Goal: Task Accomplishment & Management: Use online tool/utility

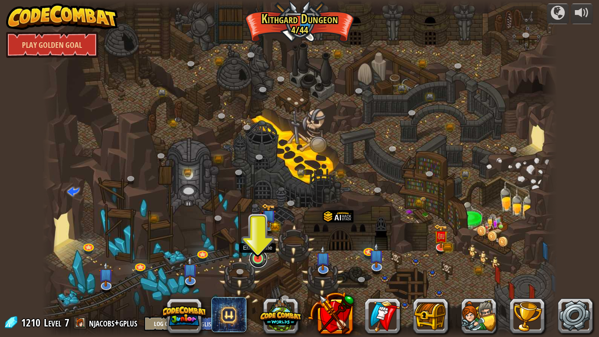
click at [266, 259] on link at bounding box center [258, 259] width 18 height 18
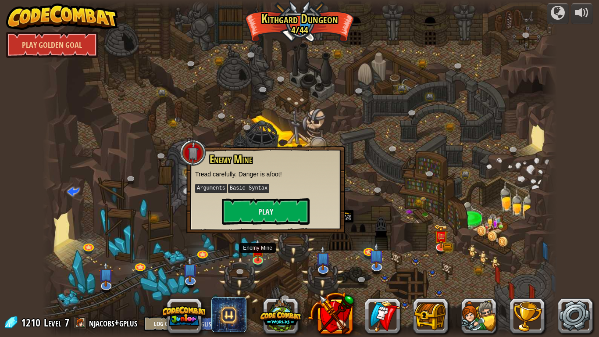
click at [265, 174] on p "Tread carefully. Danger is afoot!" at bounding box center [265, 174] width 141 height 9
click at [258, 213] on button "Play" at bounding box center [266, 211] width 88 height 26
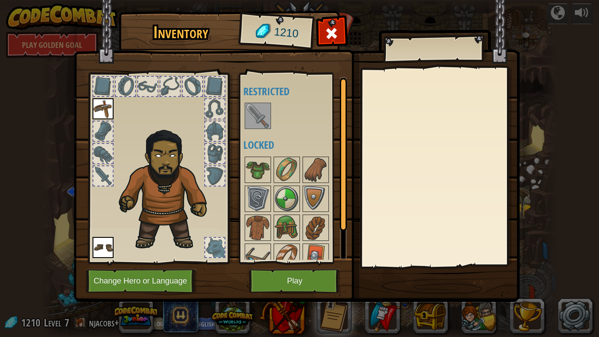
click at [159, 146] on img at bounding box center [167, 187] width 107 height 128
click at [287, 284] on button "Play" at bounding box center [295, 281] width 92 height 24
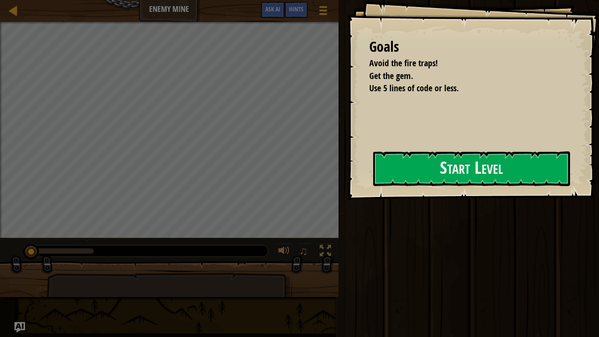
click at [440, 97] on div "Goals Avoid the fire traps! Get the gem. Use 5 lines of code or less. Start Lev…" at bounding box center [299, 168] width 599 height 337
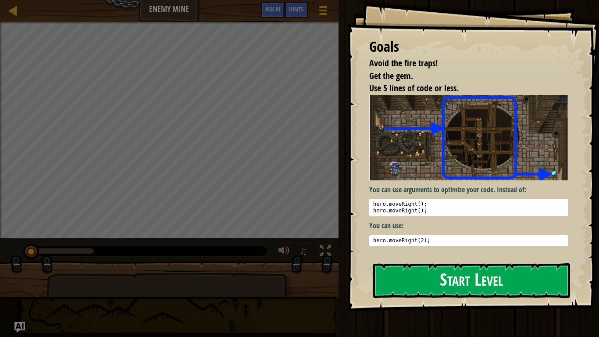
click at [456, 192] on div "Goals Avoid the fire traps! Get the gem. Use 5 lines of code or less. You can u…" at bounding box center [473, 155] width 252 height 311
click at [442, 222] on p "You can use:" at bounding box center [468, 225] width 199 height 10
click at [454, 292] on button "Start Level" at bounding box center [471, 280] width 197 height 35
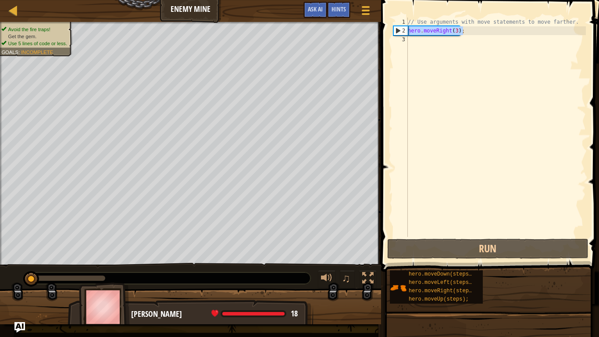
drag, startPoint x: 461, startPoint y: 28, endPoint x: 397, endPoint y: 29, distance: 64.0
click at [397, 29] on div "1 2 3 // Use arguments with move statements to move farther. hero . moveRight (…" at bounding box center [488, 127] width 194 height 219
type textarea "hero.moveRight(3);"
click at [413, 44] on div "// Use arguments with move statements to move farther. hero . moveRight ( 3 ) ;" at bounding box center [496, 136] width 180 height 237
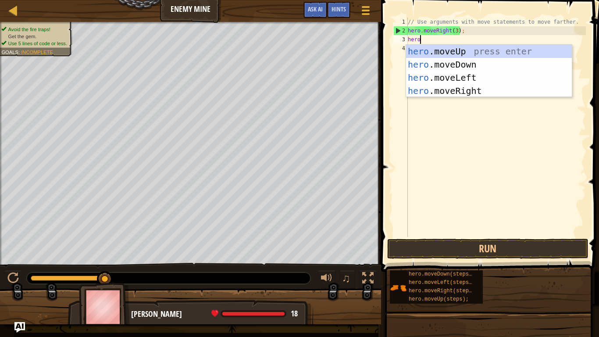
scroll to position [4, 1]
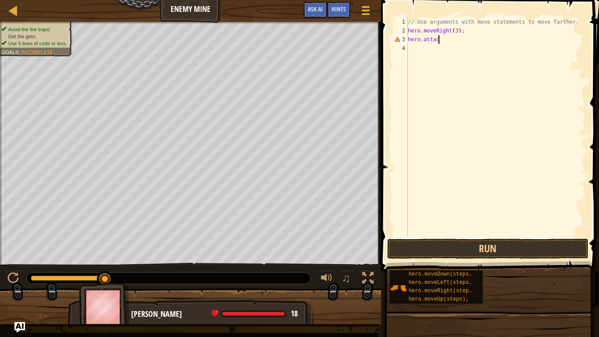
type textarea "hero.attack"
type textarea "]"
type textarea "h"
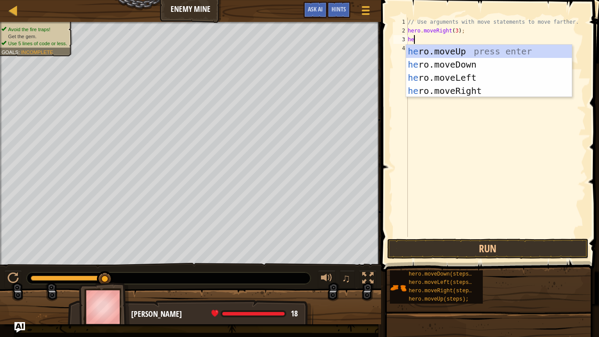
type textarea "her"
click at [505, 64] on div "her o.moveUp press enter her o.moveDown press enter her o.moveLeft press enter …" at bounding box center [489, 84] width 166 height 79
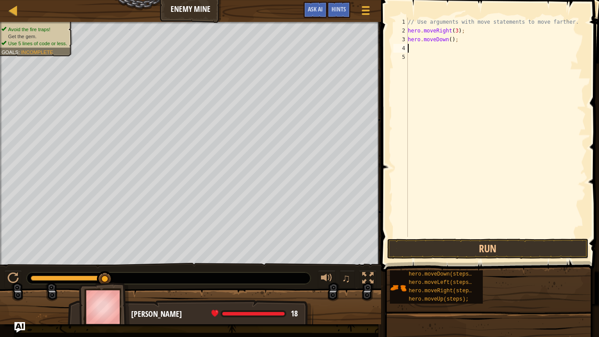
scroll to position [4, 0]
click at [450, 40] on div "// Use arguments with move statements to move farther. hero . moveRight ( 3 ) ;…" at bounding box center [496, 136] width 180 height 237
type textarea "hero.moveDown(1);"
click at [411, 46] on div "// Use arguments with move statements to move farther. hero . moveRight ( 3 ) ;…" at bounding box center [496, 136] width 180 height 237
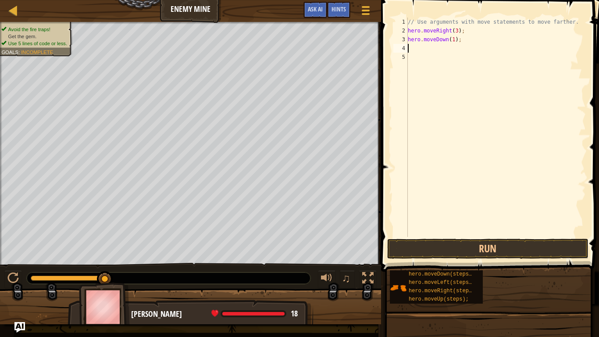
scroll to position [4, 0]
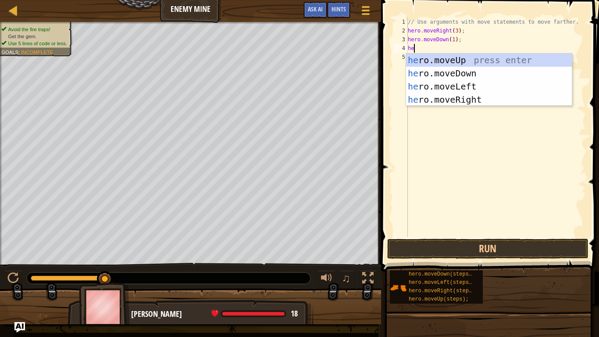
type textarea "her"
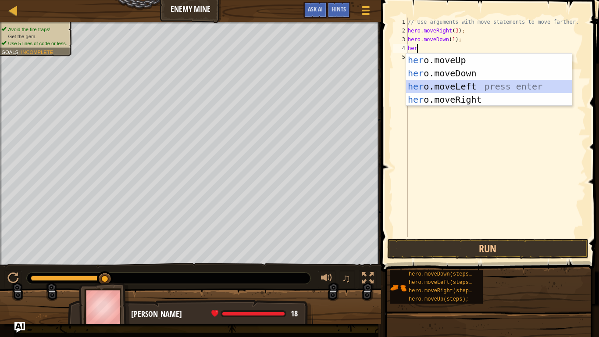
click at [440, 83] on div "her o.moveUp press enter her o.moveDown press enter her o.moveLeft press enter …" at bounding box center [489, 92] width 166 height 79
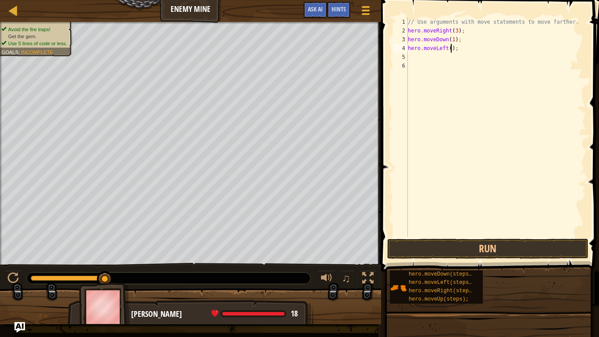
click at [450, 50] on div "// Use arguments with move statements to move farther. hero . moveRight ( 3 ) ;…" at bounding box center [496, 136] width 180 height 237
type textarea "hero.moveLeft(2);"
click at [416, 58] on div "// Use arguments with move statements to move farther. hero . moveRight ( 3 ) ;…" at bounding box center [496, 136] width 180 height 237
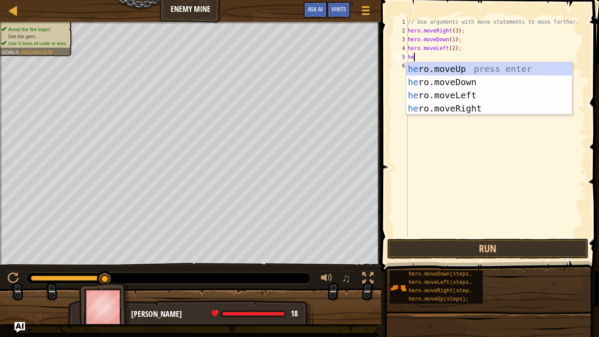
type textarea "her"
click at [418, 83] on div "her o.moveUp press enter her o.moveDown press enter her o.moveLeft press enter …" at bounding box center [489, 101] width 166 height 79
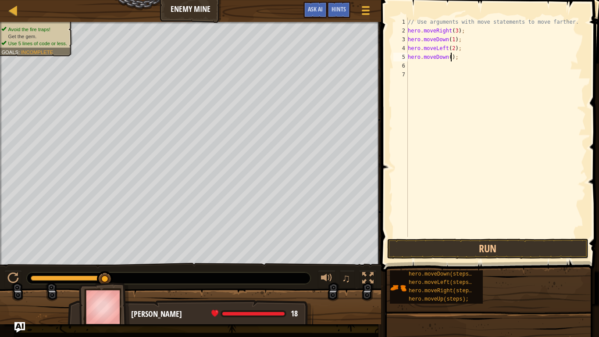
click at [450, 57] on div "// Use arguments with move statements to move farther. hero . moveRight ( 3 ) ;…" at bounding box center [496, 136] width 180 height 237
type textarea "hero.moveDown(1);"
click at [463, 250] on button "Run" at bounding box center [487, 248] width 201 height 20
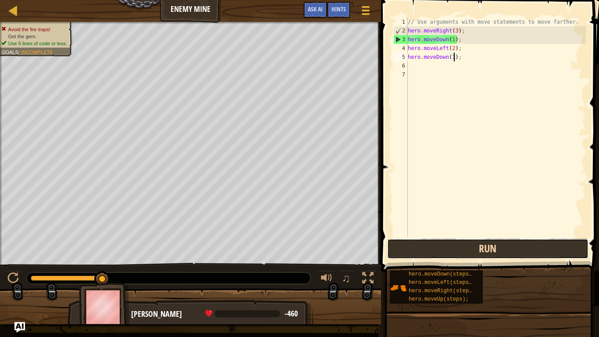
click at [487, 254] on button "Run" at bounding box center [487, 248] width 201 height 20
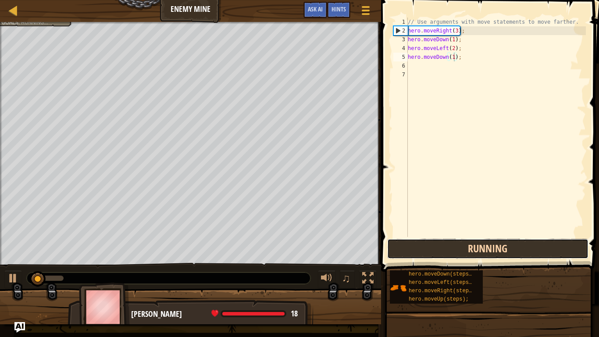
click at [487, 254] on button "Running" at bounding box center [487, 248] width 201 height 20
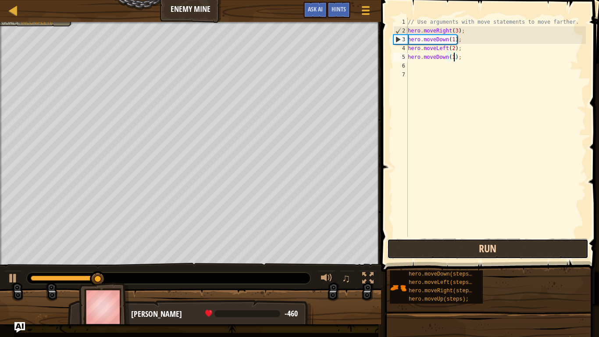
click at [439, 240] on button "Run" at bounding box center [487, 248] width 201 height 20
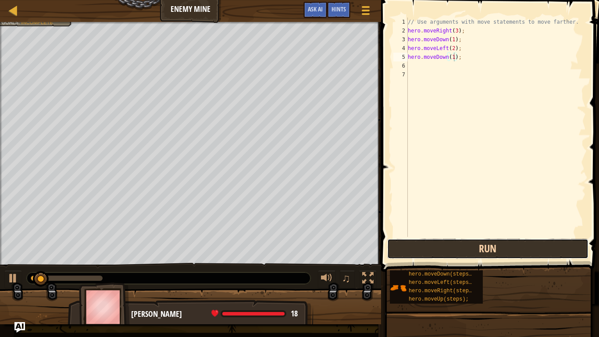
click at [468, 255] on button "Run" at bounding box center [487, 248] width 201 height 20
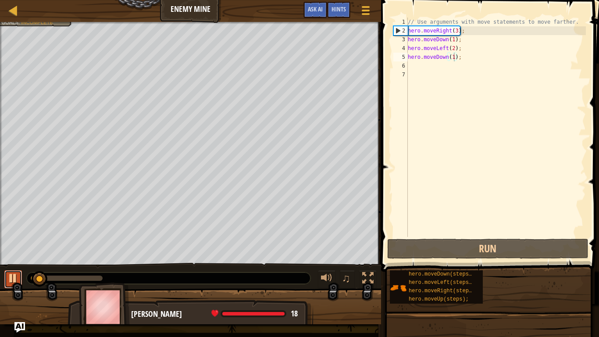
click at [7, 275] on button at bounding box center [13, 279] width 18 height 18
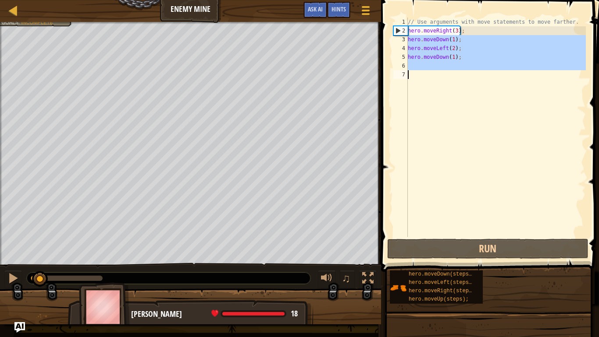
drag, startPoint x: 407, startPoint y: 38, endPoint x: 466, endPoint y: 97, distance: 84.3
click at [466, 97] on div "hero.moveDown(1); 1 2 3 4 5 6 7 // Use arguments with move statements to move f…" at bounding box center [488, 127] width 194 height 219
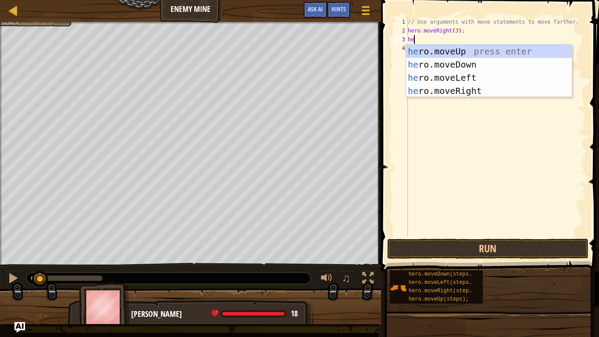
type textarea "her"
click at [446, 49] on div "her o.moveUp press enter her o.moveDown press enter her o.moveLeft press enter …" at bounding box center [489, 84] width 166 height 79
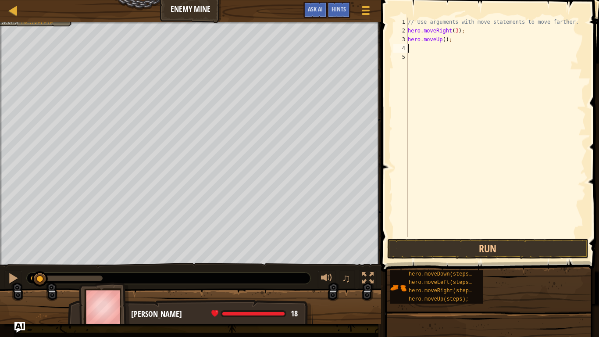
click at [446, 40] on div "// Use arguments with move statements to move farther. hero . moveRight ( 3 ) ;…" at bounding box center [496, 136] width 180 height 237
type textarea "hero.moveUp(1);"
click at [455, 246] on button "Run" at bounding box center [487, 248] width 201 height 20
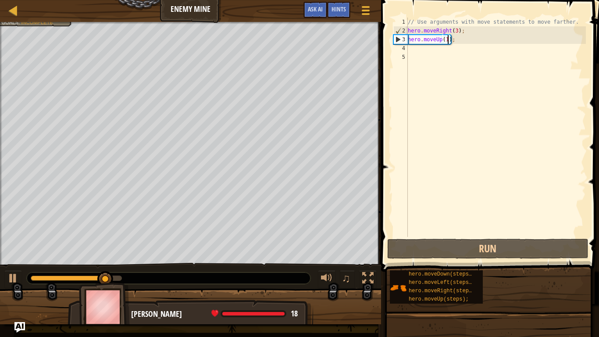
click at [411, 45] on div "// Use arguments with move statements to move farther. hero . moveRight ( 3 ) ;…" at bounding box center [496, 136] width 180 height 237
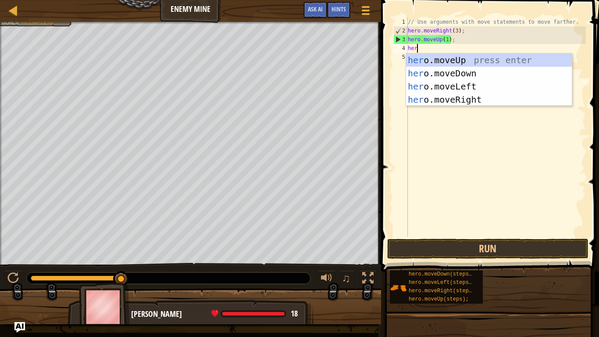
type textarea "hero"
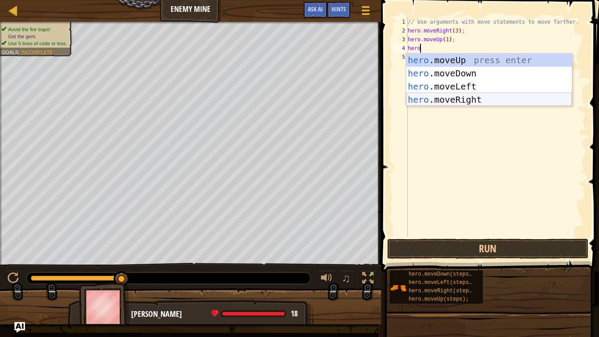
click at [442, 99] on div "hero .moveUp press enter hero .moveDown press enter hero .moveLeft press enter …" at bounding box center [489, 92] width 166 height 79
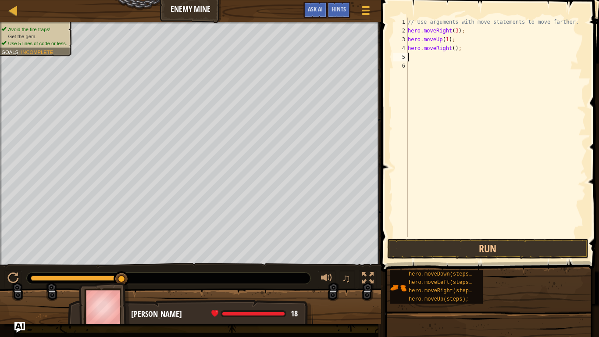
scroll to position [4, 0]
click at [453, 50] on div "// Use arguments with move statements to move farther. hero . moveRight ( 3 ) ;…" at bounding box center [496, 136] width 180 height 237
type textarea "hero.moveRight(1);"
click at [411, 54] on div "// Use arguments with move statements to move farther. hero . moveRight ( 3 ) ;…" at bounding box center [496, 136] width 180 height 237
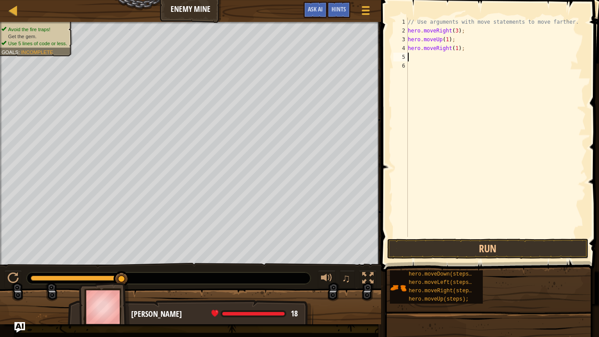
scroll to position [4, 0]
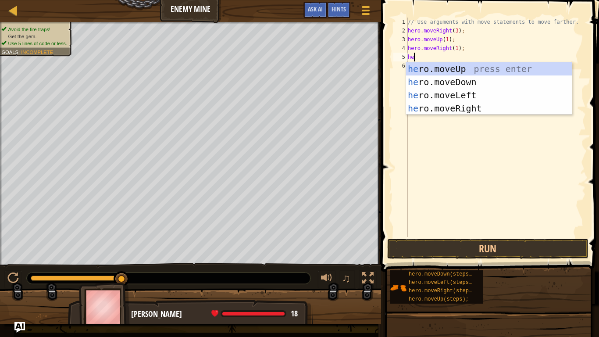
type textarea "her"
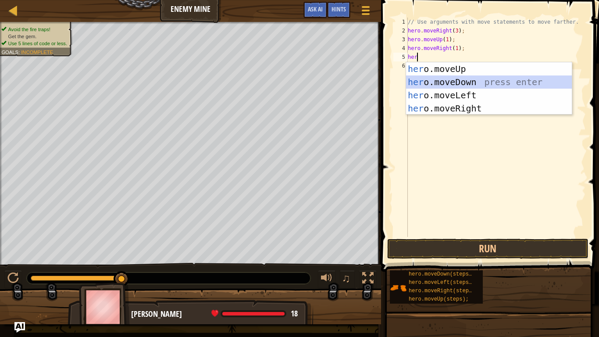
click at [436, 78] on div "her o.moveUp press enter her o.moveDown press enter her o.moveLeft press enter …" at bounding box center [489, 101] width 166 height 79
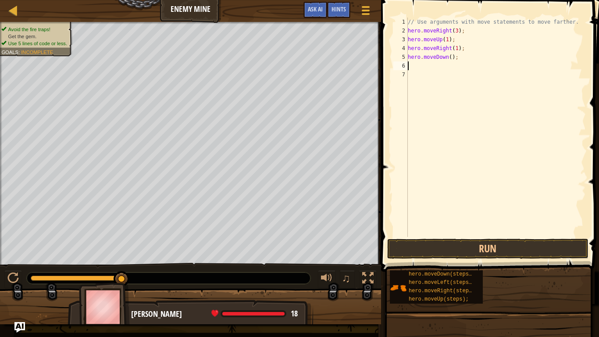
click at [450, 57] on div "// Use arguments with move statements to move farther. hero . moveRight ( 3 ) ;…" at bounding box center [496, 136] width 180 height 237
type textarea "hero.moveDown(4);"
click at [419, 67] on div "// Use arguments with move statements to move farther. hero . moveRight ( 3 ) ;…" at bounding box center [496, 136] width 180 height 237
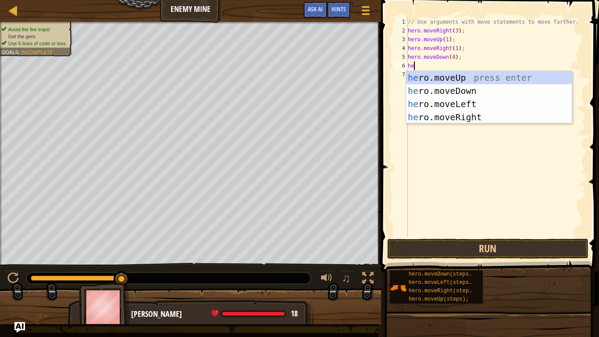
type textarea "her"
click at [457, 119] on div "her o.moveUp press enter her o.moveDown press enter her o.moveLeft press enter …" at bounding box center [489, 110] width 166 height 79
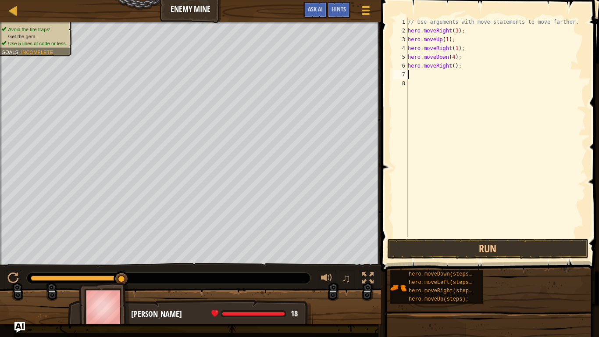
scroll to position [4, 0]
click at [455, 65] on div "// Use arguments with move statements to move farther. hero . moveRight ( 3 ) ;…" at bounding box center [496, 136] width 180 height 237
click at [457, 254] on button "Run" at bounding box center [487, 248] width 201 height 20
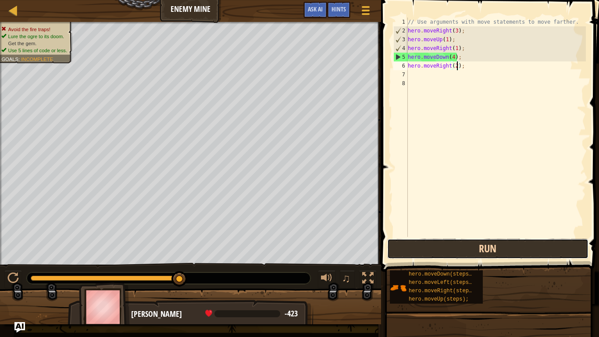
click at [452, 252] on button "Run" at bounding box center [487, 248] width 201 height 20
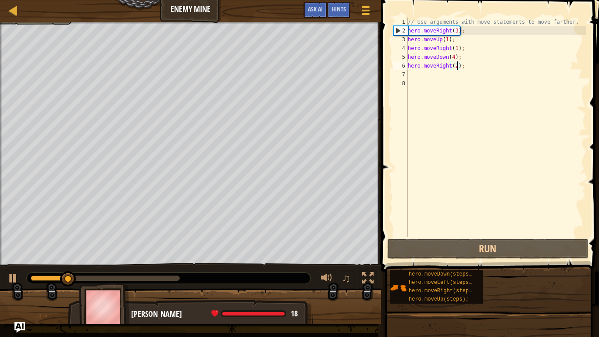
click at [440, 54] on div "// Use arguments with move statements to move farther. hero . moveRight ( 3 ) ;…" at bounding box center [496, 136] width 180 height 237
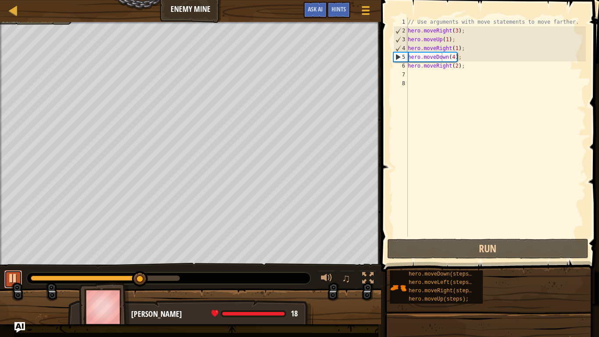
click at [13, 277] on div at bounding box center [12, 277] width 11 height 11
click at [452, 60] on div "// Use arguments with move statements to move farther. hero . moveRight ( 3 ) ;…" at bounding box center [496, 136] width 180 height 237
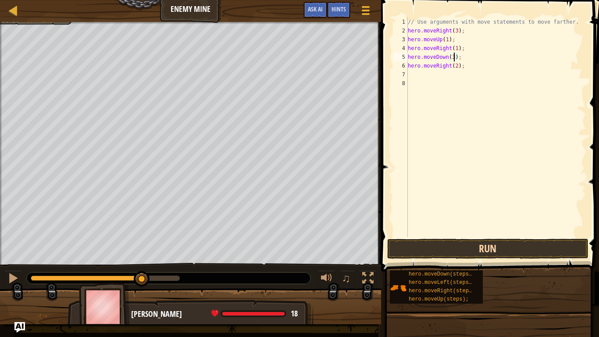
type textarea "hero.moveDown(3);"
click at [461, 247] on button "Run" at bounding box center [487, 248] width 201 height 20
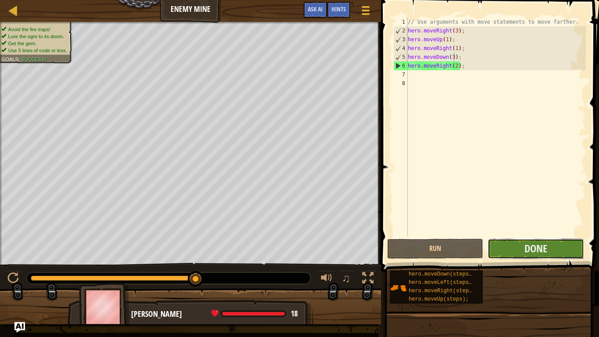
click at [501, 255] on button "Done" at bounding box center [535, 248] width 96 height 20
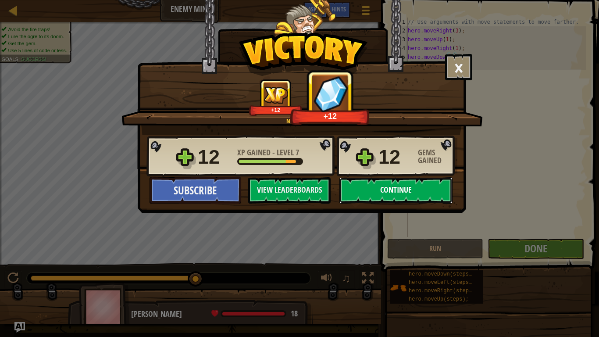
click at [378, 188] on button "Continue" at bounding box center [395, 190] width 113 height 26
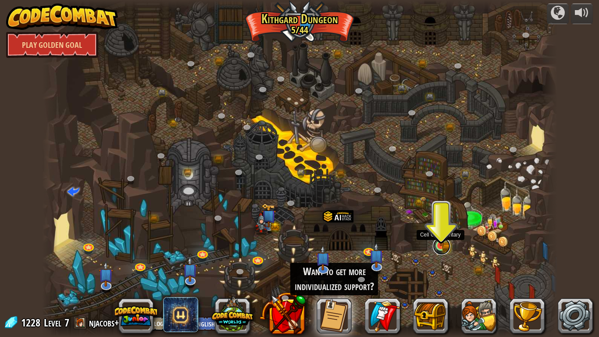
click at [438, 249] on link at bounding box center [442, 246] width 18 height 18
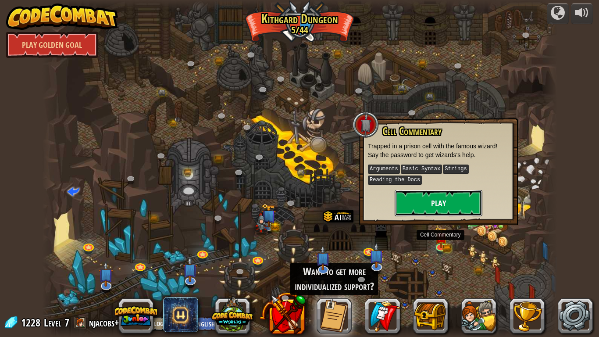
click at [422, 207] on button "Play" at bounding box center [438, 203] width 88 height 26
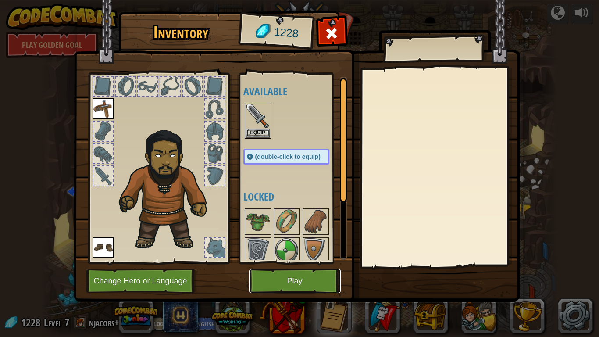
click at [277, 277] on button "Play" at bounding box center [295, 281] width 92 height 24
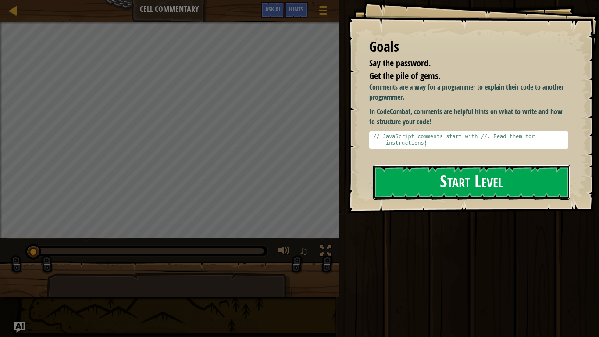
click at [439, 165] on button "Start Level" at bounding box center [471, 182] width 197 height 35
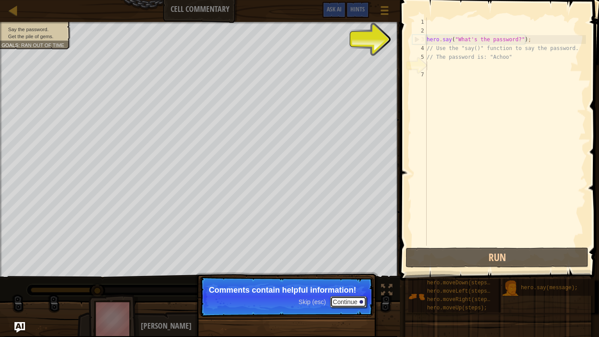
click at [343, 301] on button "Continue" at bounding box center [348, 301] width 36 height 11
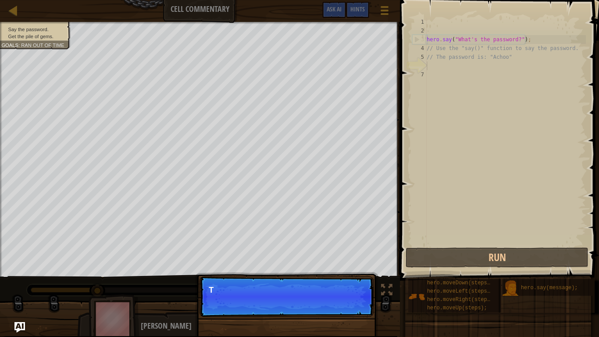
scroll to position [4, 0]
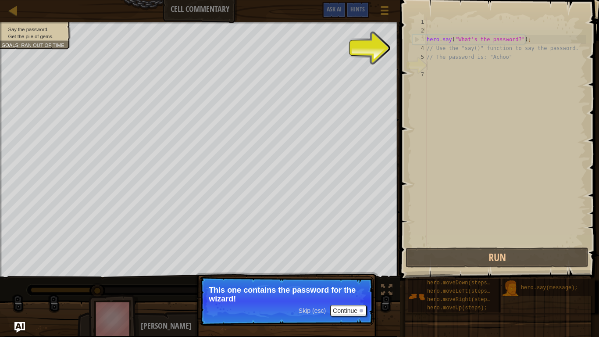
click at [343, 301] on p "This one contains the password for the wizard!" at bounding box center [287, 294] width 156 height 18
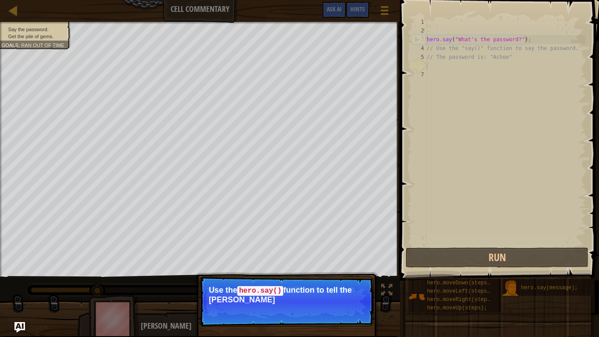
click at [351, 310] on p "Skip (esc) Continue Use the hero.say() function to tell the [PERSON_NAME]" at bounding box center [286, 301] width 174 height 50
click at [330, 314] on p "Skip (esc) Continue Use the hero.say() function to tell the wizard the password…" at bounding box center [286, 301] width 174 height 50
click at [333, 313] on button "Continue" at bounding box center [348, 310] width 36 height 11
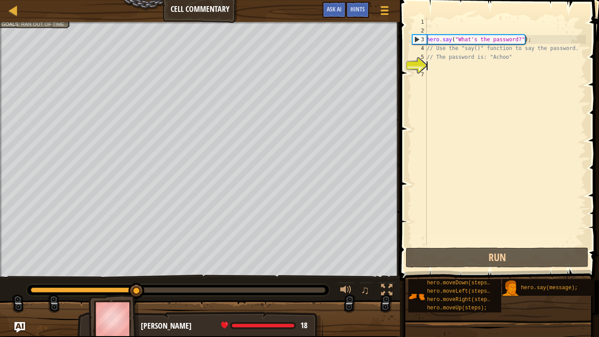
click at [433, 68] on div "hero . say ( "What's the password?" ) ; // Use the "say()" function to say the …" at bounding box center [505, 140] width 161 height 245
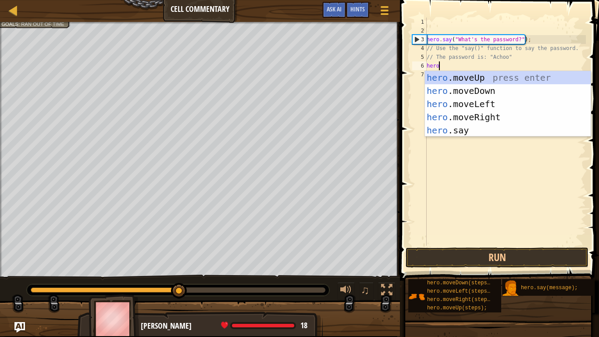
scroll to position [4, 1]
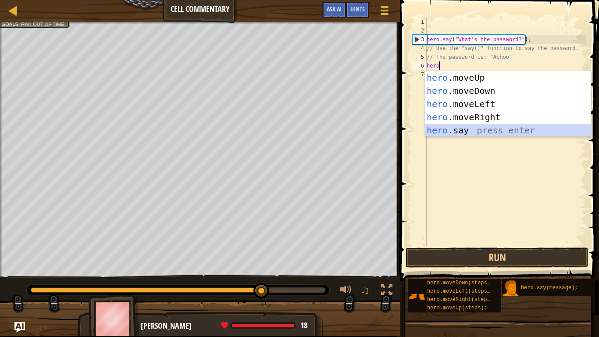
click at [443, 130] on div "hero .moveUp press enter hero .moveDown press enter hero .moveLeft press enter …" at bounding box center [508, 117] width 166 height 92
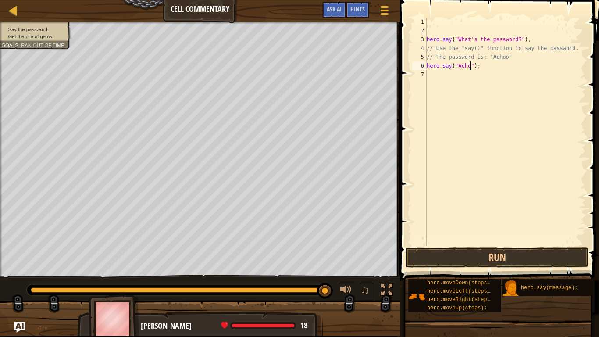
scroll to position [4, 7]
click at [470, 256] on button "Run" at bounding box center [496, 257] width 183 height 20
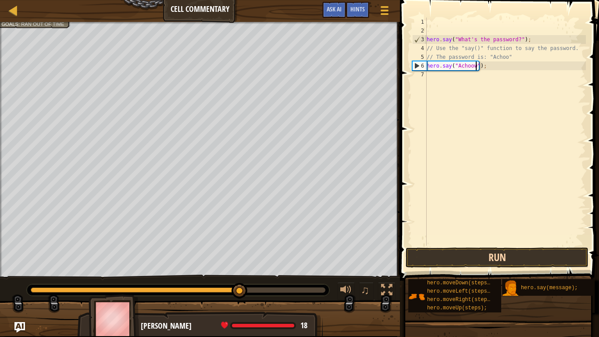
type textarea "hero.say("Achooww");"
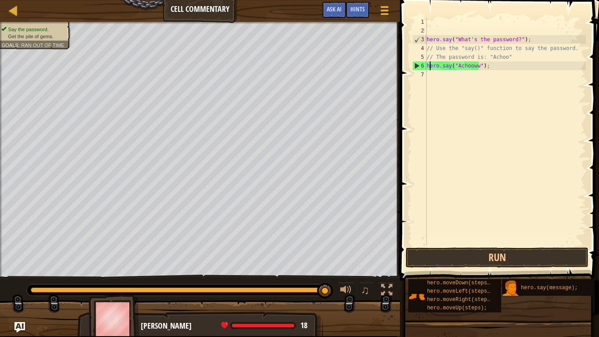
click at [429, 68] on div "hero . say ( "What's the password?" ) ; // Use the "say()" function to say the …" at bounding box center [505, 140] width 161 height 245
click at [428, 78] on div "hero . say ( "What's the password?" ) ; // Use the "say()" function to say the …" at bounding box center [505, 140] width 161 height 245
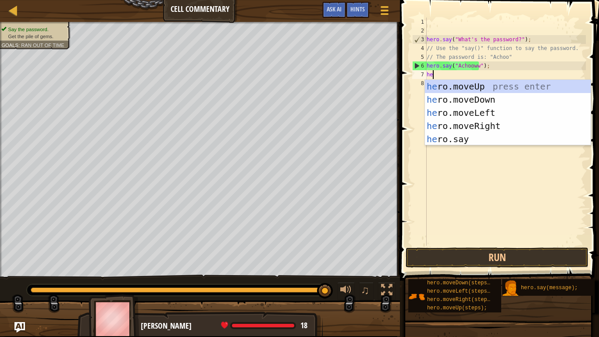
type textarea "hero"
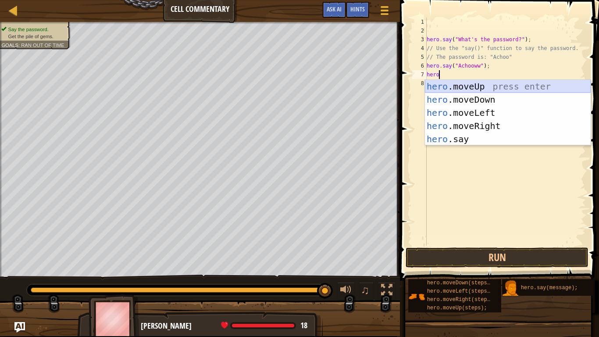
click at [454, 89] on div "hero .moveUp press enter hero .moveDown press enter hero .moveLeft press enter …" at bounding box center [508, 126] width 166 height 92
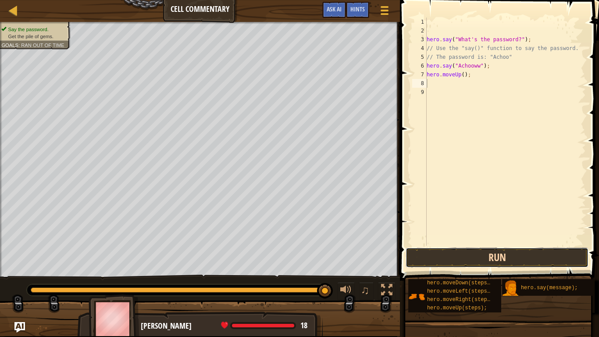
click at [452, 255] on button "Run" at bounding box center [496, 257] width 183 height 20
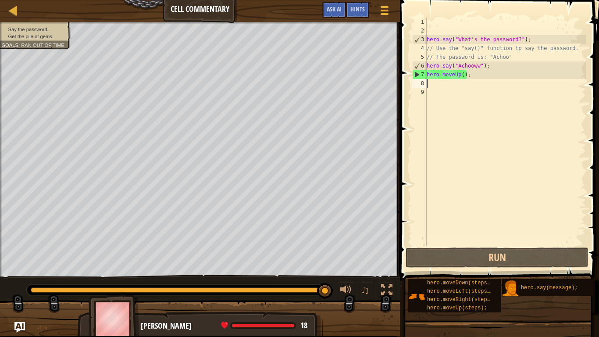
click at [477, 65] on div "hero . say ( "What's the password?" ) ; // Use the "say()" function to say the …" at bounding box center [505, 140] width 161 height 245
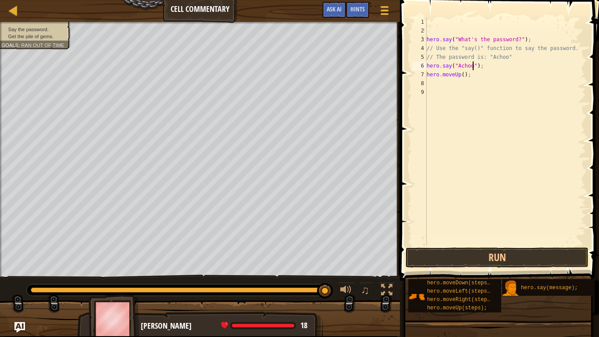
click at [463, 71] on div "hero . say ( "What's the password?" ) ; // Use the "say()" function to say the …" at bounding box center [505, 140] width 161 height 245
type textarea "hero.moveUp(2);"
click at [465, 258] on button "Run" at bounding box center [496, 257] width 183 height 20
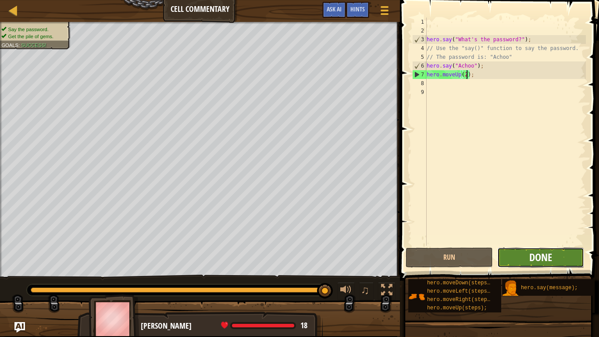
click at [535, 252] on span "Done" at bounding box center [540, 257] width 23 height 14
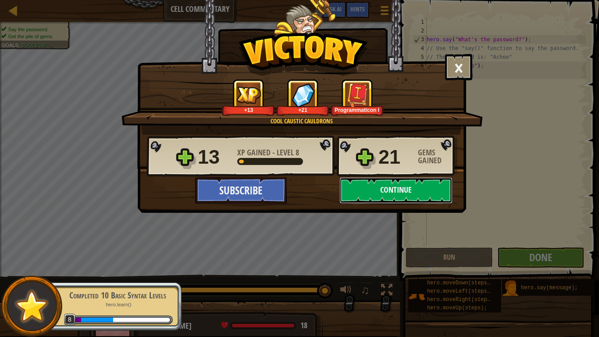
click at [388, 190] on button "Continue" at bounding box center [395, 190] width 113 height 26
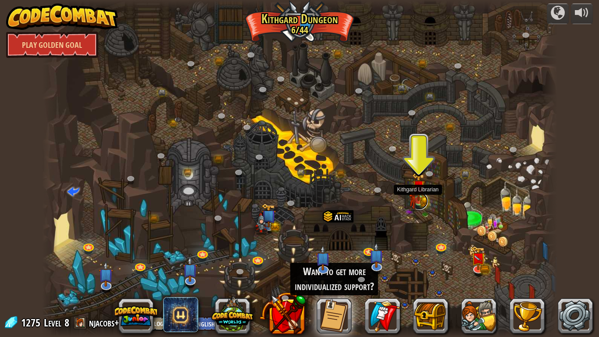
click at [425, 201] on link at bounding box center [419, 201] width 18 height 18
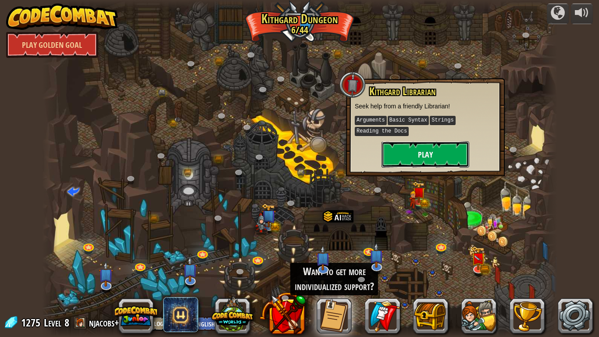
click at [441, 156] on button "Play" at bounding box center [425, 154] width 88 height 26
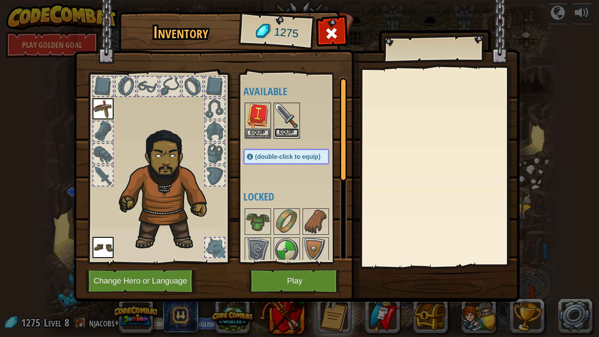
click at [293, 136] on button "Equip" at bounding box center [286, 132] width 25 height 9
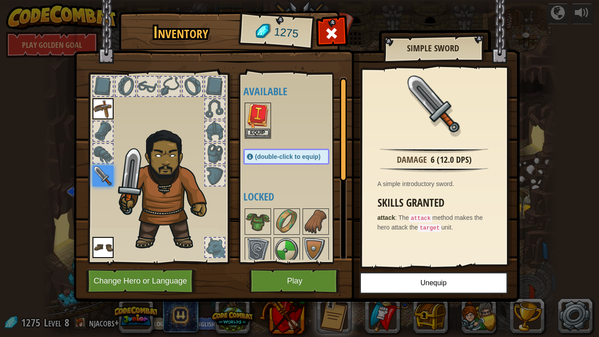
click at [273, 131] on div at bounding box center [294, 120] width 103 height 39
click at [259, 132] on button "Equip" at bounding box center [257, 132] width 25 height 9
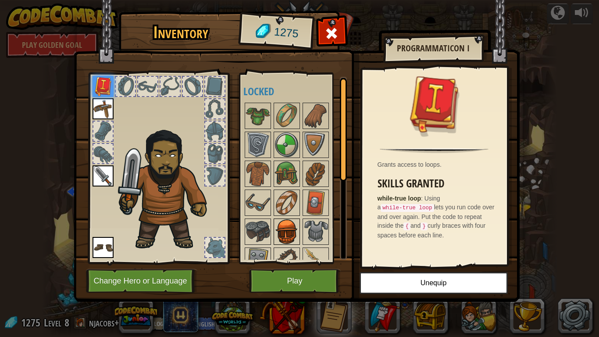
click at [288, 230] on img at bounding box center [286, 231] width 25 height 25
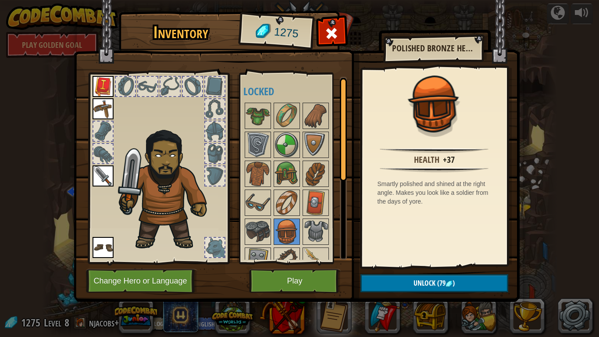
drag, startPoint x: 326, startPoint y: 163, endPoint x: 299, endPoint y: 129, distance: 43.3
click at [316, 156] on div "Available Equip Equip Equip Equip (double-click to equip) Locked" at bounding box center [294, 168] width 103 height 183
click at [283, 125] on img at bounding box center [286, 115] width 25 height 25
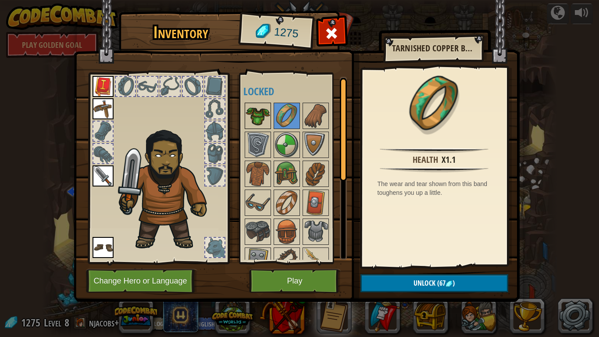
click at [255, 113] on img at bounding box center [257, 115] width 25 height 25
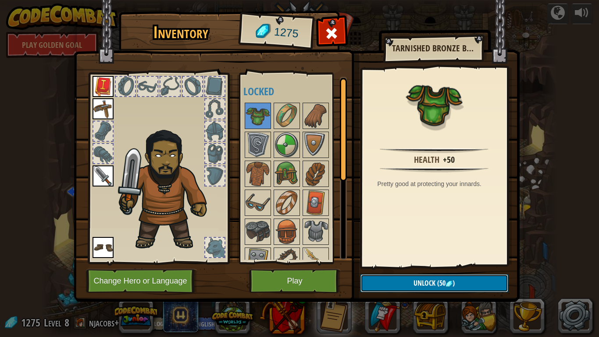
click at [439, 287] on span "(50" at bounding box center [440, 283] width 10 height 10
drag, startPoint x: 410, startPoint y: 261, endPoint x: 419, endPoint y: 261, distance: 9.7
click at [415, 261] on div "Health +50 Pretty good at protecting your innards." at bounding box center [434, 167] width 144 height 197
click at [418, 284] on button "Unlock" at bounding box center [434, 283] width 148 height 18
click at [418, 284] on button "Confirm" at bounding box center [434, 283] width 148 height 18
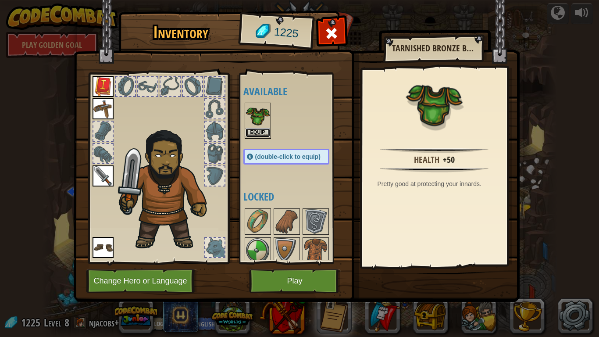
click at [259, 133] on button "Equip" at bounding box center [257, 132] width 25 height 9
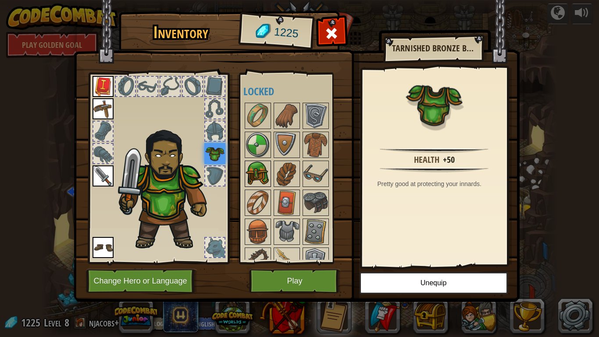
click at [261, 165] on img at bounding box center [257, 173] width 25 height 25
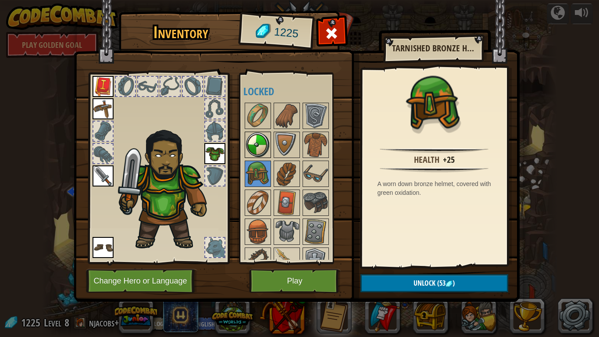
click at [253, 148] on img at bounding box center [257, 144] width 25 height 25
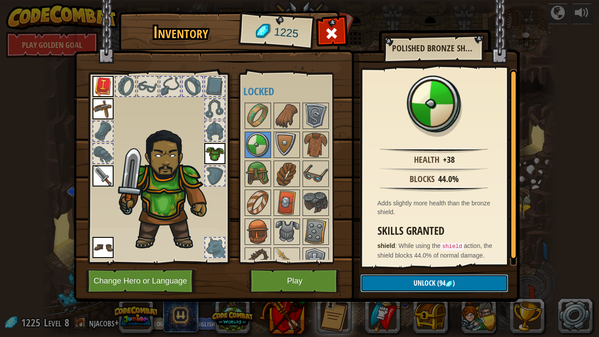
click at [406, 283] on button "Unlock (94 )" at bounding box center [434, 283] width 148 height 18
click at [404, 287] on button "Confirm" at bounding box center [434, 283] width 148 height 18
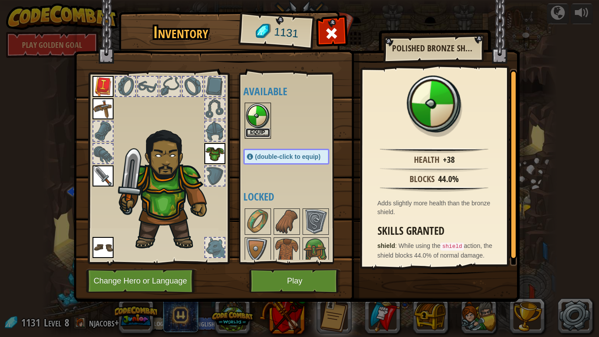
click at [257, 131] on button "Equip" at bounding box center [257, 132] width 25 height 9
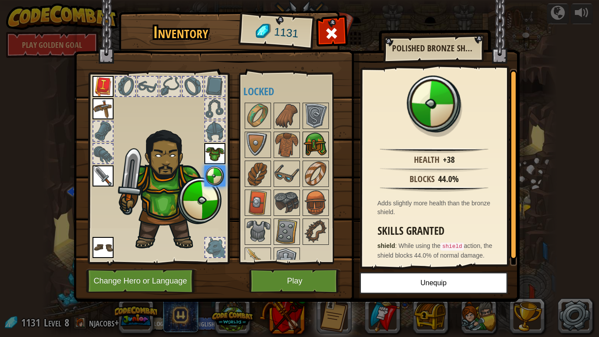
click at [310, 142] on img at bounding box center [315, 144] width 25 height 25
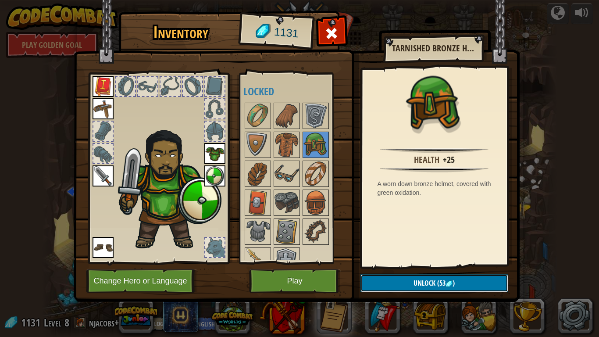
click at [424, 285] on span "Unlock" at bounding box center [424, 283] width 22 height 10
click at [414, 287] on button "Confirm" at bounding box center [434, 283] width 148 height 18
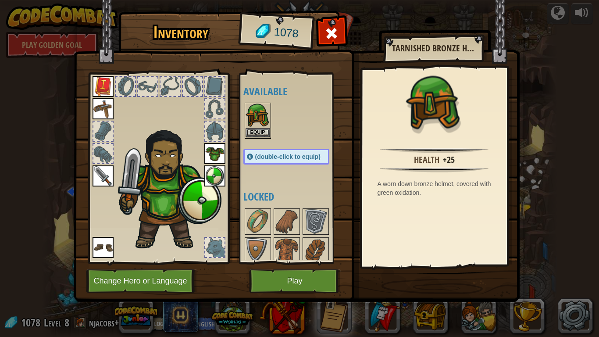
click at [259, 138] on div "Equip" at bounding box center [258, 121] width 26 height 36
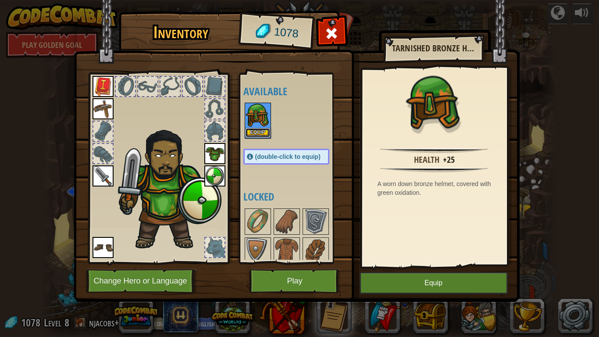
click at [259, 132] on button "Equip" at bounding box center [257, 132] width 25 height 9
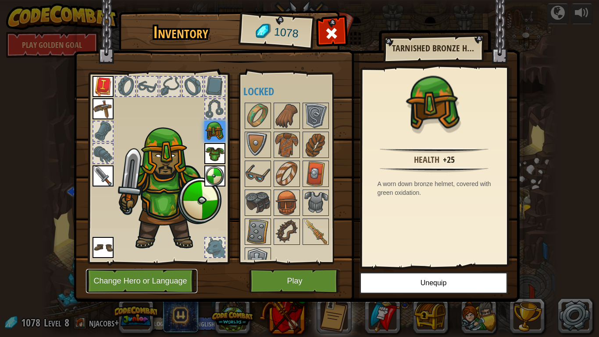
click at [170, 279] on button "Change Hero or Language" at bounding box center [141, 281] width 111 height 24
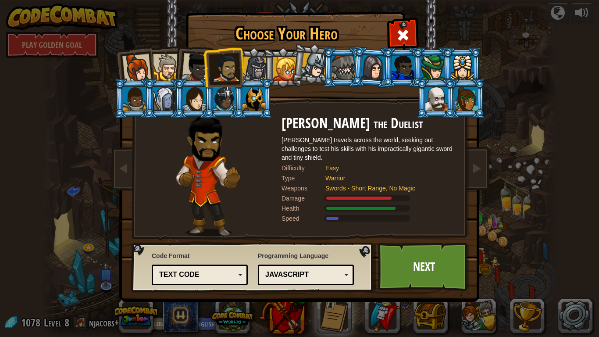
click at [257, 73] on div at bounding box center [254, 69] width 25 height 25
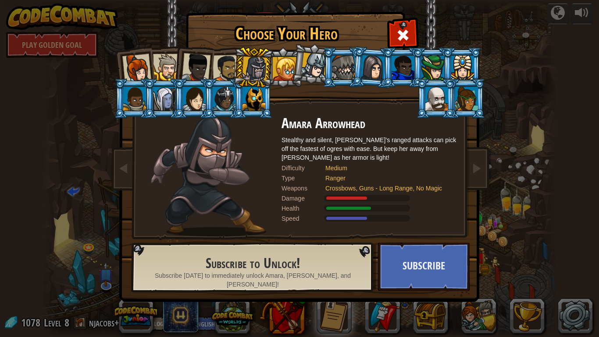
click at [292, 47] on ol at bounding box center [300, 47] width 362 height 0
click at [260, 110] on div at bounding box center [253, 99] width 23 height 24
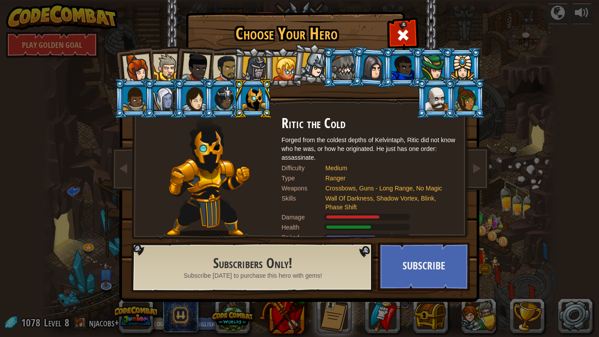
click at [133, 55] on div at bounding box center [136, 68] width 29 height 29
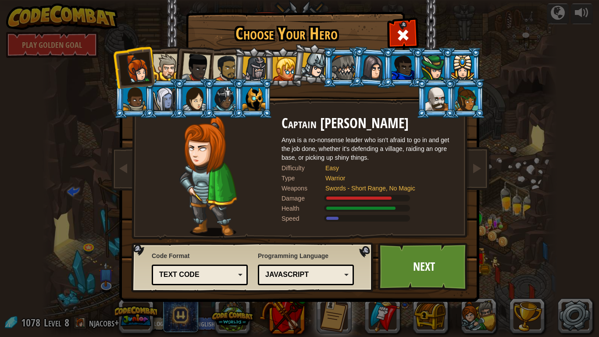
click at [182, 57] on li at bounding box center [193, 65] width 43 height 43
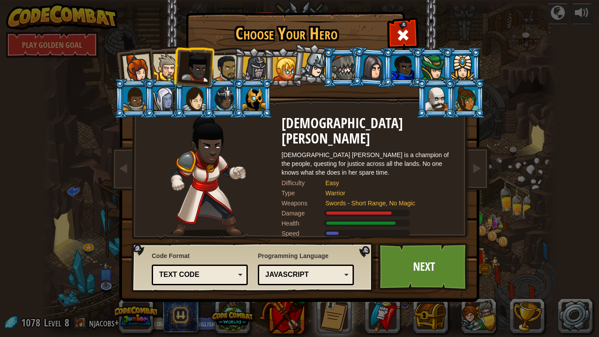
click at [156, 61] on div at bounding box center [166, 67] width 27 height 27
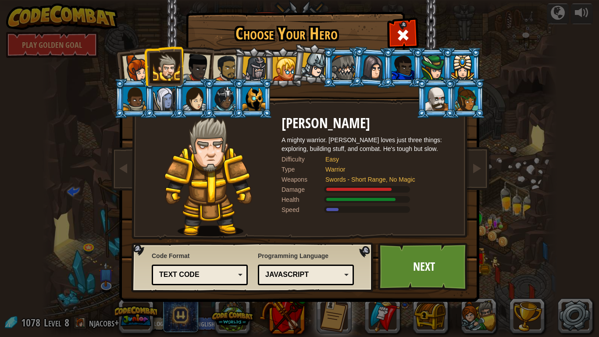
click at [226, 67] on div at bounding box center [226, 68] width 27 height 27
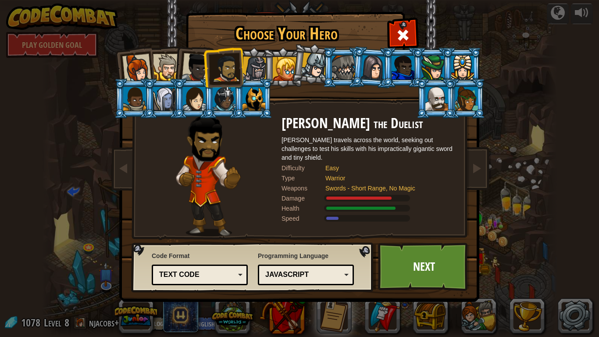
click at [264, 47] on ol at bounding box center [300, 47] width 362 height 0
drag, startPoint x: 429, startPoint y: 85, endPoint x: 432, endPoint y: 89, distance: 5.1
click at [429, 87] on li at bounding box center [435, 98] width 39 height 40
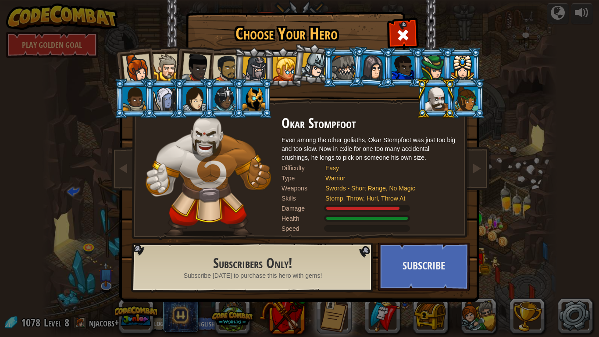
click at [433, 90] on div at bounding box center [436, 99] width 23 height 24
click at [195, 67] on div at bounding box center [195, 67] width 29 height 29
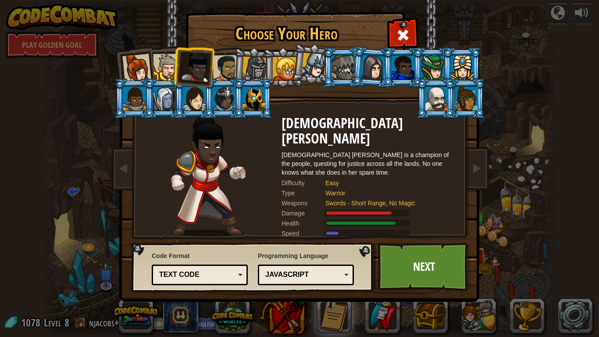
click at [171, 71] on div at bounding box center [166, 67] width 27 height 27
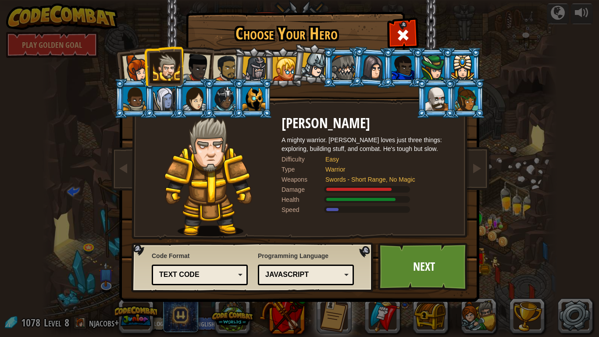
click at [322, 267] on div "Python (Default) JavaScript Lua C++ Java (Experimental) JavaScript" at bounding box center [306, 274] width 96 height 21
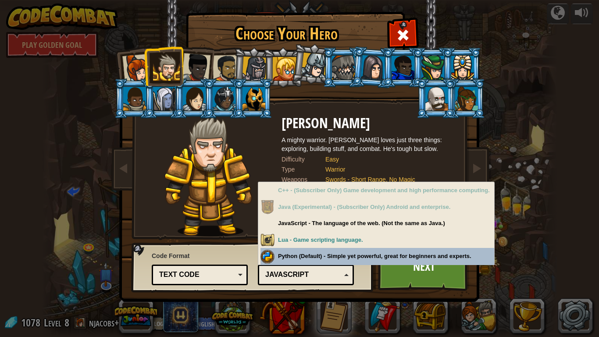
click at [316, 280] on div "JavaScript" at bounding box center [305, 275] width 85 height 14
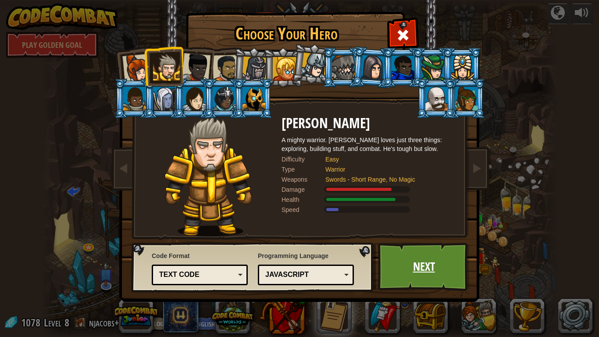
click at [404, 259] on link "Next" at bounding box center [424, 266] width 92 height 48
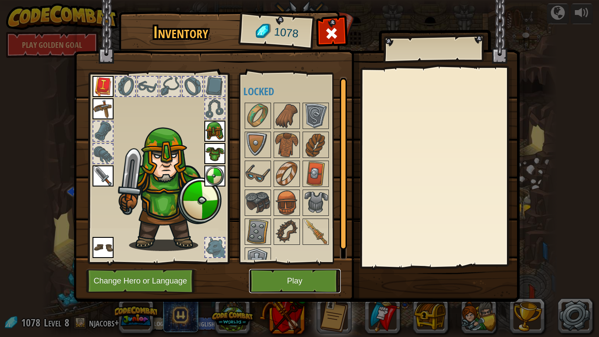
click at [298, 278] on button "Play" at bounding box center [295, 281] width 92 height 24
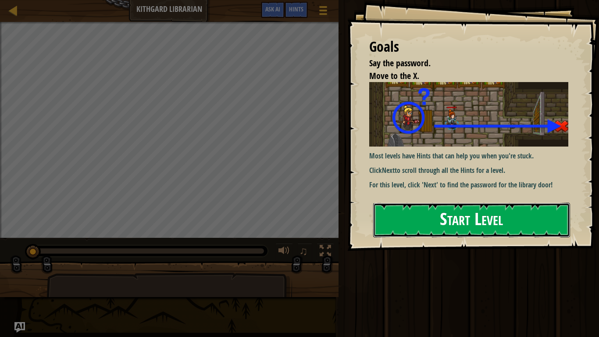
click at [440, 215] on button "Start Level" at bounding box center [471, 219] width 197 height 35
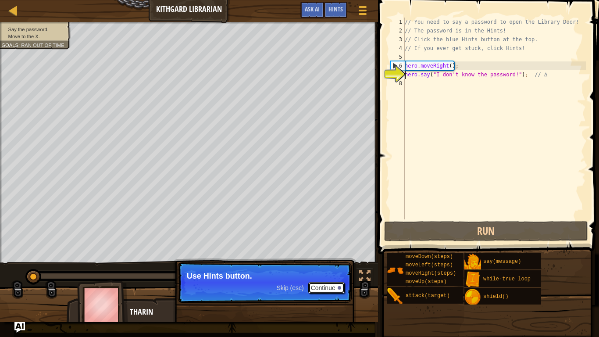
click at [322, 290] on button "Continue" at bounding box center [326, 287] width 36 height 11
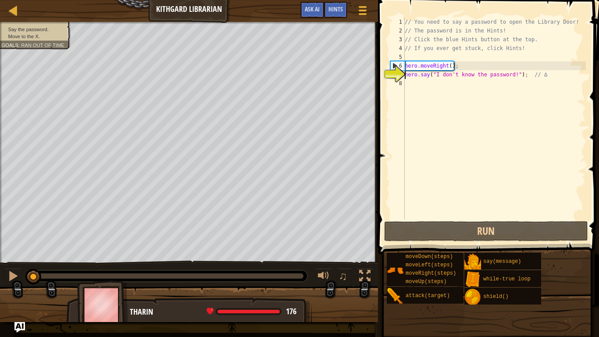
click at [408, 74] on div "// You need to say a password to open the Library Door! // The password is in t…" at bounding box center [494, 127] width 183 height 219
click at [408, 83] on div "// You need to say a password to open the Library Door! // The password is in t…" at bounding box center [494, 127] width 183 height 219
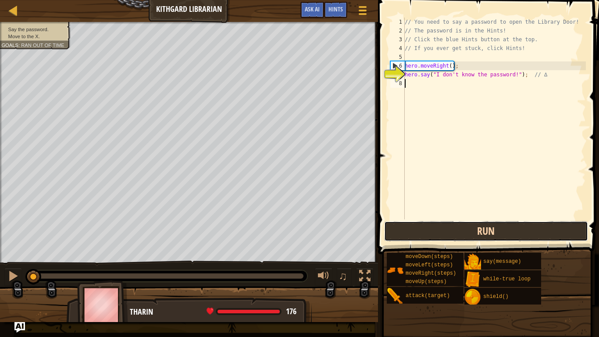
click at [439, 230] on button "Run" at bounding box center [486, 231] width 204 height 20
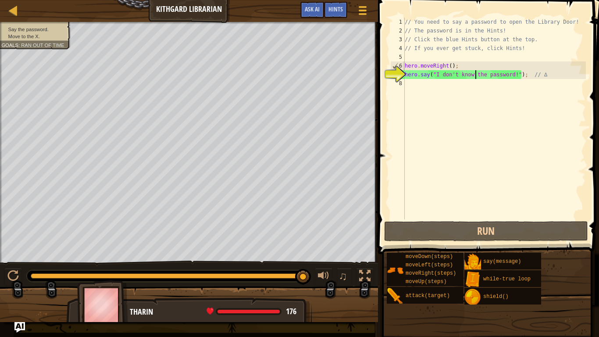
click at [473, 77] on div "// You need to say a password to open the Library Door! // The password is in t…" at bounding box center [494, 127] width 183 height 219
click at [392, 71] on div "7" at bounding box center [397, 74] width 14 height 9
click at [434, 73] on div "// You need to say a password to open the Library Door! // The password is in t…" at bounding box center [494, 127] width 183 height 219
click at [398, 75] on div "7" at bounding box center [397, 74] width 14 height 9
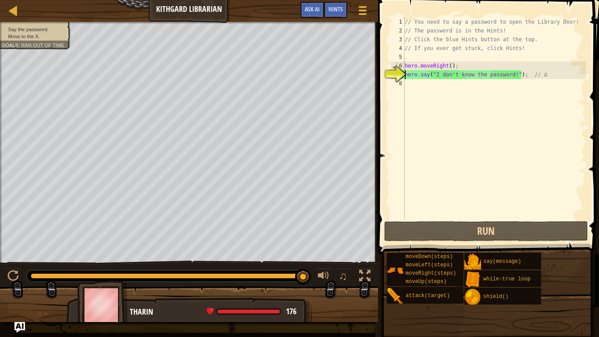
drag, startPoint x: 544, startPoint y: 74, endPoint x: 539, endPoint y: 75, distance: 5.3
click at [539, 75] on div "// You need to say a password to open the Library Door! // The password is in t…" at bounding box center [494, 127] width 183 height 219
click at [537, 75] on div "// You need to say a password to open the Library Door! // The password is in t…" at bounding box center [494, 127] width 183 height 219
click at [421, 76] on div "// You need to say a password to open the Library Door! // The password is in t…" at bounding box center [494, 127] width 183 height 219
click at [403, 76] on div "7" at bounding box center [397, 74] width 14 height 9
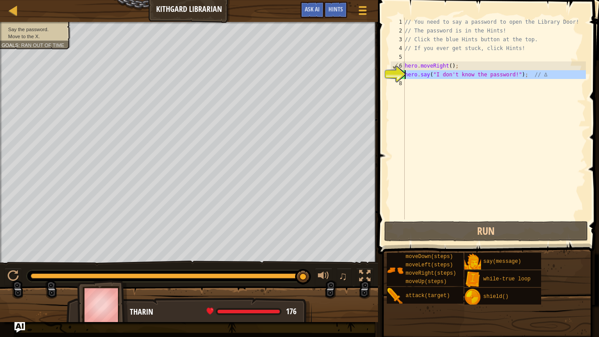
type textarea "hero.say("I don't know the password!"); // ∆"
click at [409, 74] on div "// You need to say a password to open the Library Door! // The password is in t…" at bounding box center [494, 127] width 183 height 219
click at [412, 82] on div "// You need to say a password to open the Library Door! // The password is in t…" at bounding box center [494, 127] width 183 height 219
click at [339, 12] on span "Hints" at bounding box center [335, 9] width 14 height 8
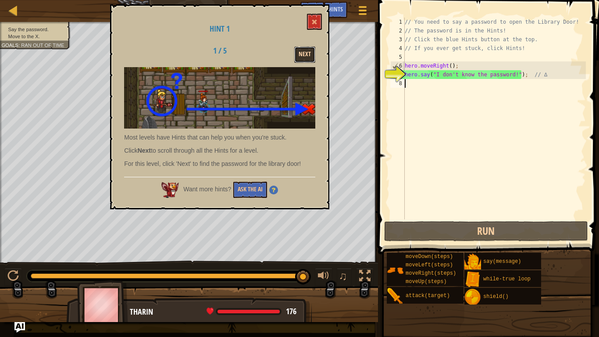
click at [304, 48] on button "Next" at bounding box center [304, 54] width 21 height 16
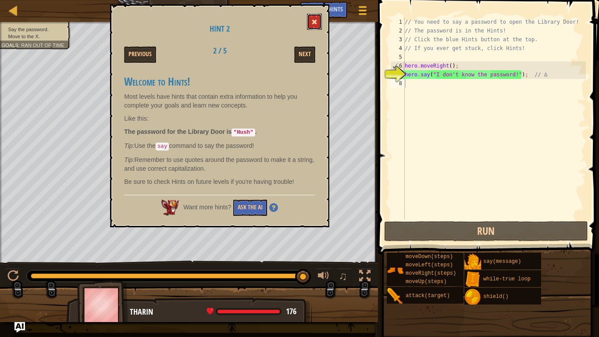
click at [311, 24] on button at bounding box center [314, 22] width 15 height 16
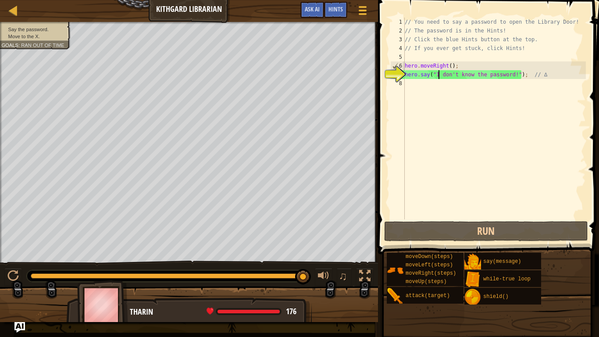
drag, startPoint x: 437, startPoint y: 73, endPoint x: 451, endPoint y: 73, distance: 14.0
click at [451, 73] on div "// You need to say a password to open the Library Door! // The password is in t…" at bounding box center [494, 127] width 183 height 219
drag, startPoint x: 435, startPoint y: 76, endPoint x: 515, endPoint y: 76, distance: 80.2
click at [515, 76] on div "// You need to say a password to open the Library Door! // The password is in t…" at bounding box center [494, 127] width 183 height 219
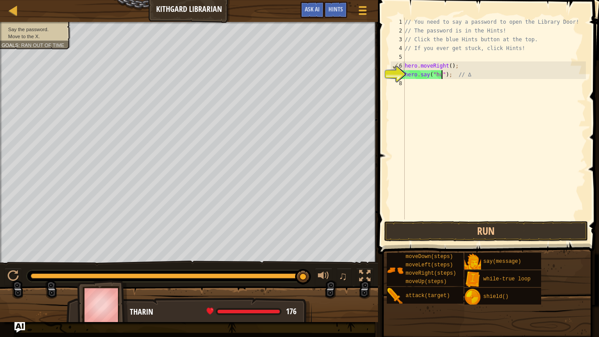
scroll to position [4, 6]
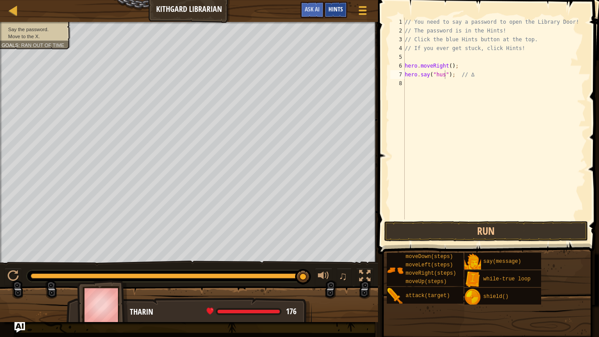
click at [333, 11] on span "Hints" at bounding box center [335, 9] width 14 height 8
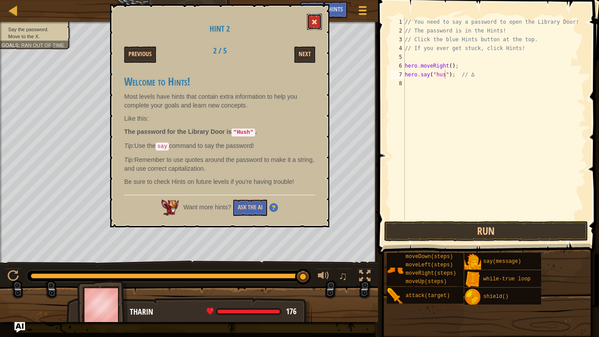
click at [310, 23] on button at bounding box center [314, 22] width 15 height 16
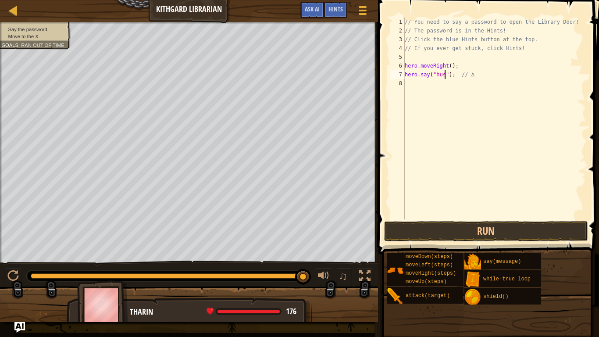
click at [445, 78] on div "// You need to say a password to open the Library Door! // The password is in t…" at bounding box center [494, 127] width 183 height 219
type textarea "hero.say("hush"); // ∆"
click at [427, 90] on div "// You need to say a password to open the Library Door! // The password is in t…" at bounding box center [494, 127] width 183 height 219
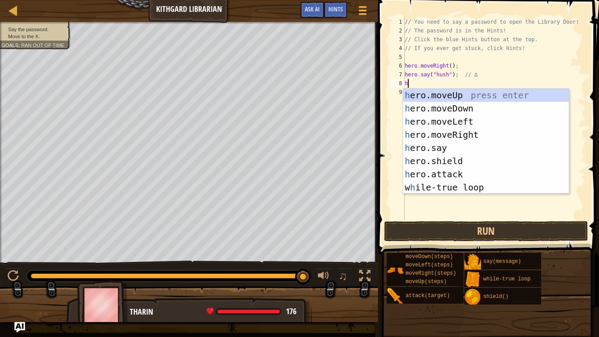
type textarea "he"
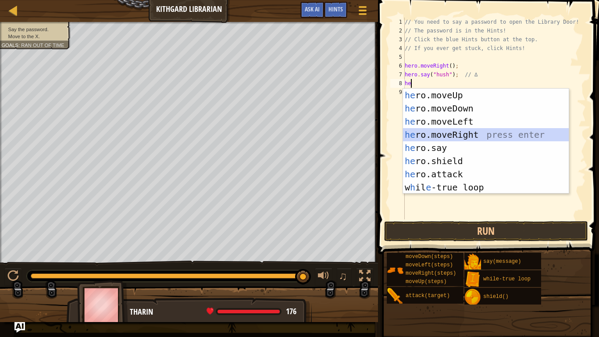
click at [461, 135] on div "he ro.moveUp press enter he ro.moveDown press enter he ro.moveLeft press enter …" at bounding box center [486, 154] width 166 height 131
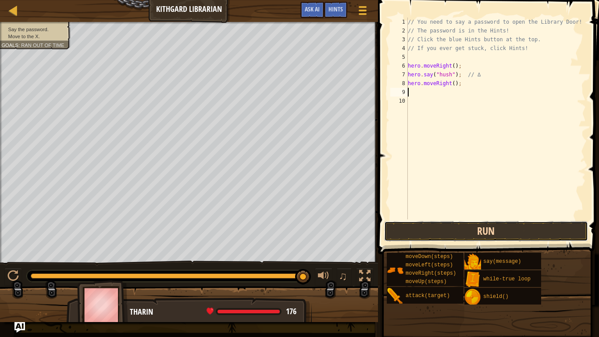
click at [465, 232] on button "Run" at bounding box center [486, 231] width 204 height 20
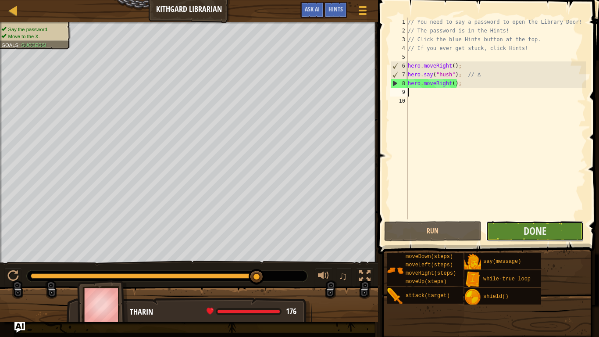
click at [560, 229] on button "Done" at bounding box center [535, 231] width 98 height 20
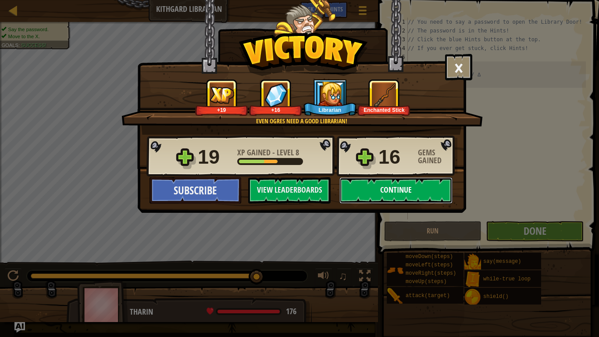
click at [409, 188] on button "Continue" at bounding box center [395, 190] width 113 height 26
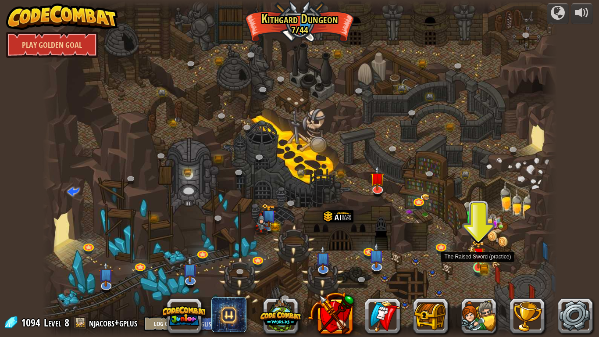
click at [479, 267] on img at bounding box center [478, 253] width 13 height 28
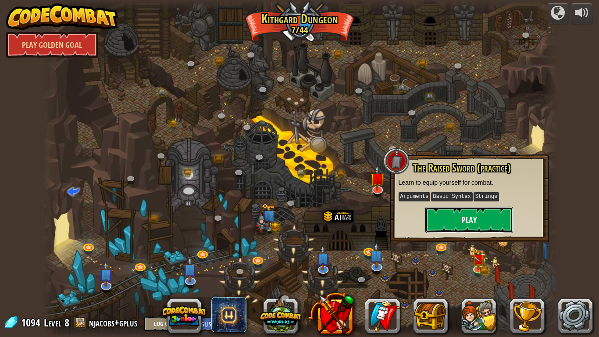
click at [459, 213] on button "Play" at bounding box center [469, 219] width 88 height 26
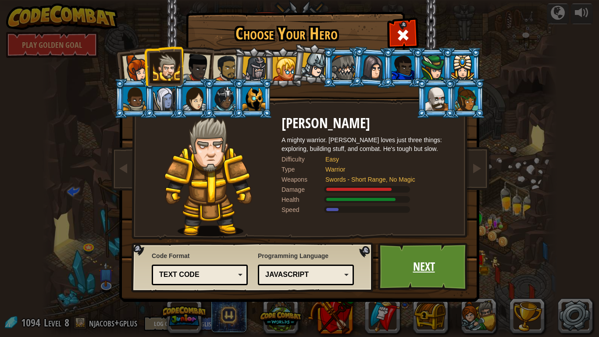
click at [418, 273] on link "Next" at bounding box center [424, 266] width 92 height 48
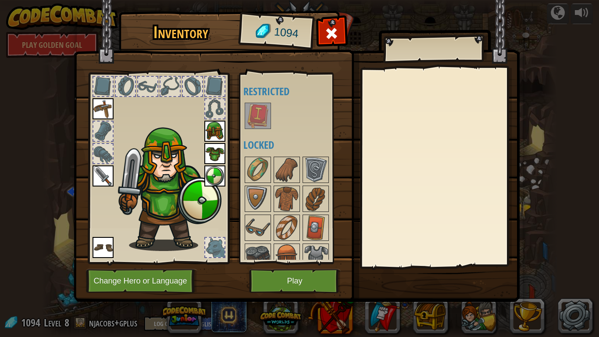
click at [262, 117] on img at bounding box center [257, 115] width 25 height 25
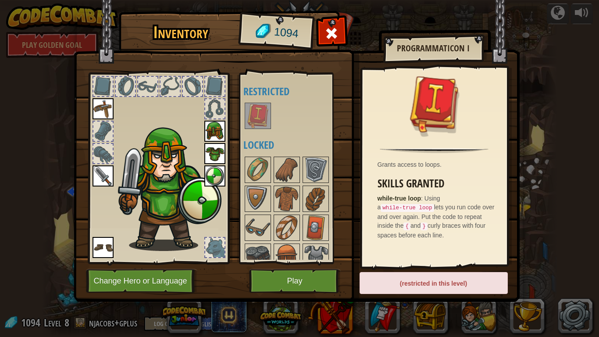
click at [104, 173] on img at bounding box center [102, 175] width 21 height 21
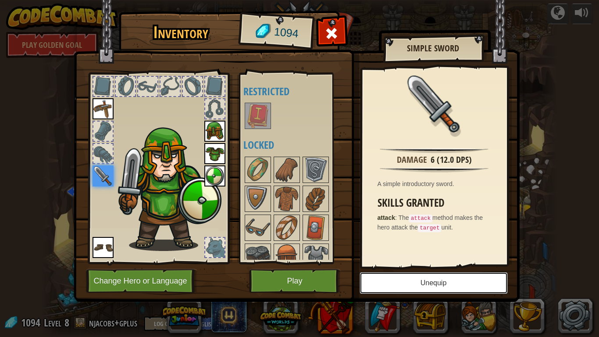
click at [372, 280] on button "Unequip" at bounding box center [433, 283] width 148 height 22
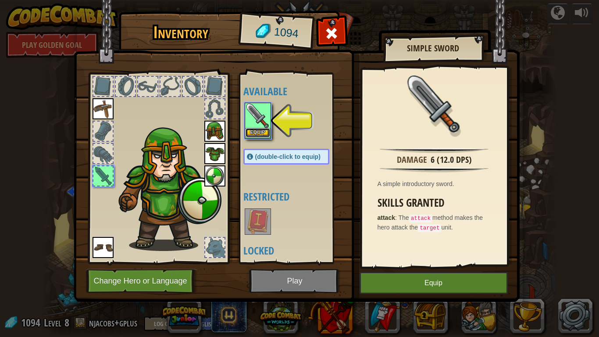
click at [262, 135] on button "Equip" at bounding box center [257, 132] width 25 height 9
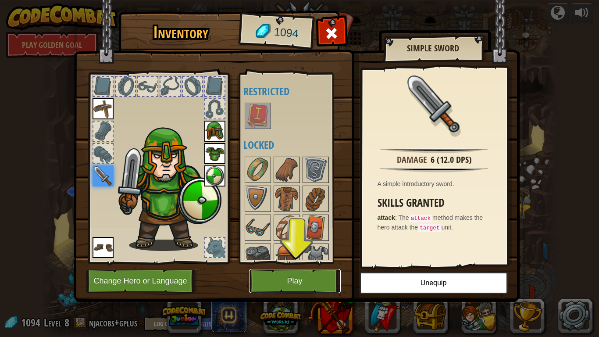
click at [297, 275] on button "Play" at bounding box center [295, 281] width 92 height 24
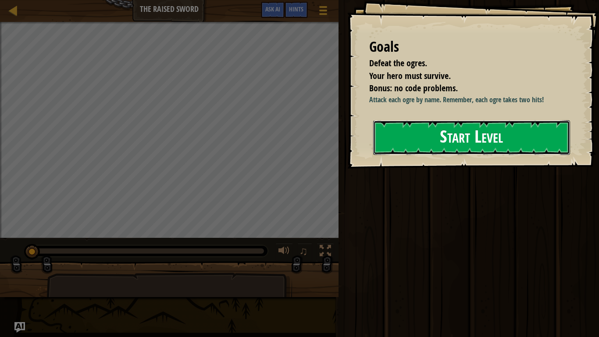
click at [484, 141] on button "Start Level" at bounding box center [471, 137] width 197 height 35
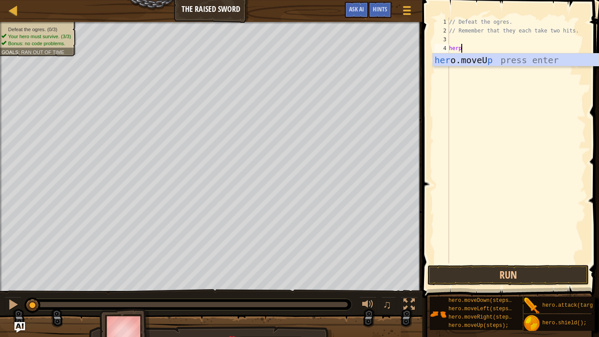
scroll to position [4, 1]
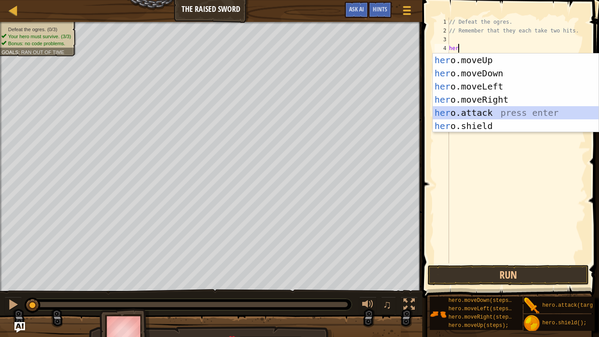
click at [477, 113] on div "her o.moveUp press enter her o.moveDown press enter her o.moveLeft press enter …" at bounding box center [516, 105] width 166 height 105
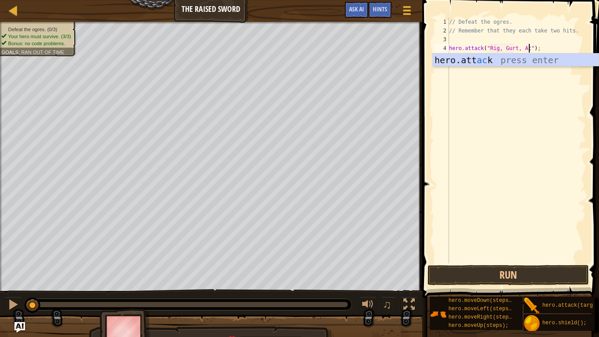
scroll to position [4, 12]
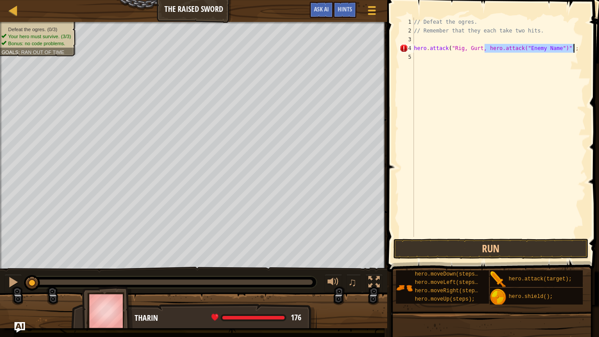
drag, startPoint x: 484, startPoint y: 50, endPoint x: 574, endPoint y: 49, distance: 90.3
click at [574, 49] on div "// Defeat the ogres. // Remember that they each take two hits. hero . attack ( …" at bounding box center [499, 136] width 174 height 237
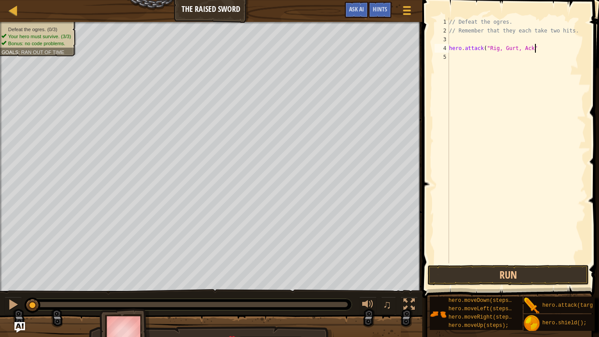
scroll to position [4, 12]
click at [538, 279] on button "Run" at bounding box center [507, 275] width 161 height 20
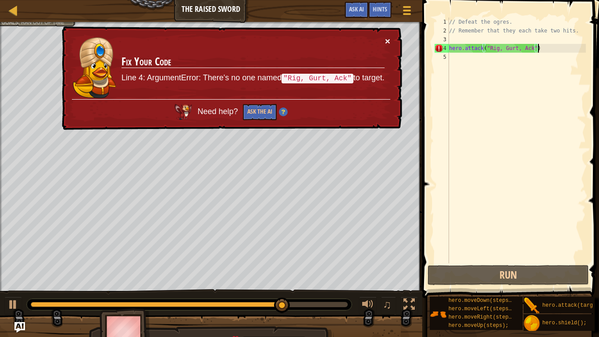
click at [386, 39] on button "×" at bounding box center [387, 40] width 5 height 9
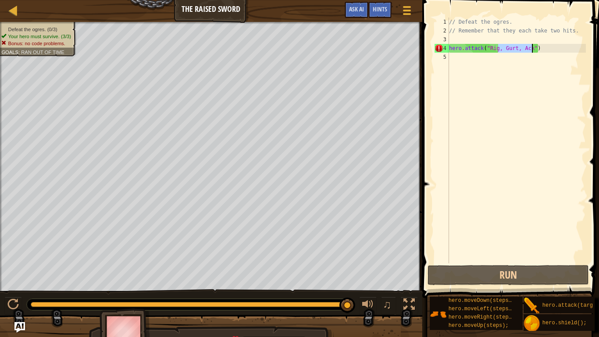
drag, startPoint x: 497, startPoint y: 49, endPoint x: 530, endPoint y: 50, distance: 32.9
click at [530, 50] on div "// Defeat the ogres. // Remember that they each take two hits. hero . attack ( …" at bounding box center [516, 149] width 138 height 263
type textarea "hero.attack("Rig")"
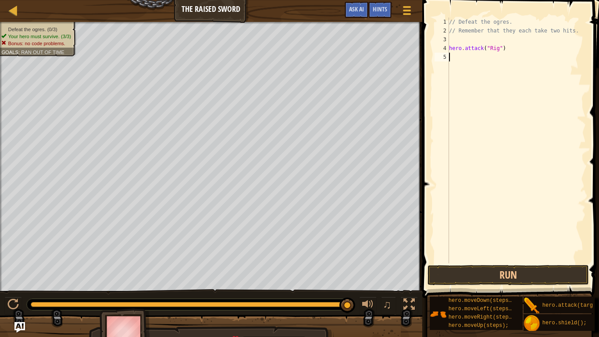
click at [454, 55] on div "// Defeat the ogres. // Remember that they each take two hits. hero . attack ( …" at bounding box center [516, 149] width 138 height 263
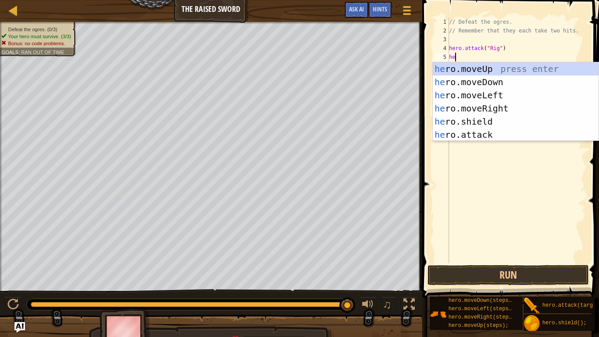
scroll to position [4, 1]
click at [488, 138] on div "her o.moveUp press enter her o.moveDown press enter her o.moveLeft press enter …" at bounding box center [516, 114] width 166 height 105
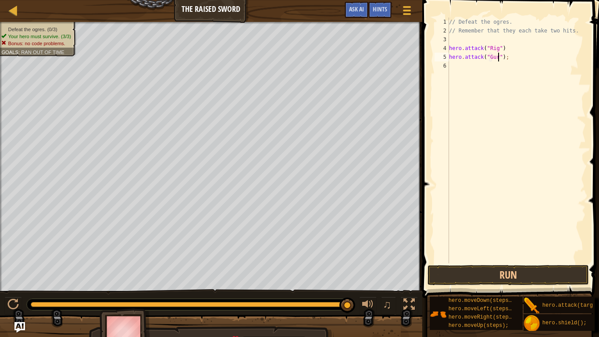
type textarea "hero.attack("Gurt");"
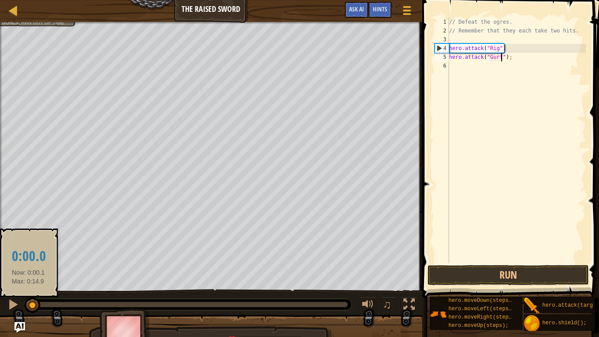
drag, startPoint x: 343, startPoint y: 306, endPoint x: 28, endPoint y: 311, distance: 314.2
click at [28, 311] on div at bounding box center [33, 305] width 16 height 16
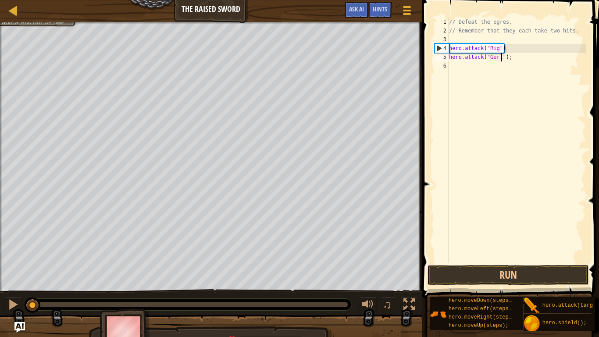
click at [456, 67] on div "// Defeat the ogres. // Remember that they each take two hits. hero . attack ( …" at bounding box center [516, 149] width 138 height 263
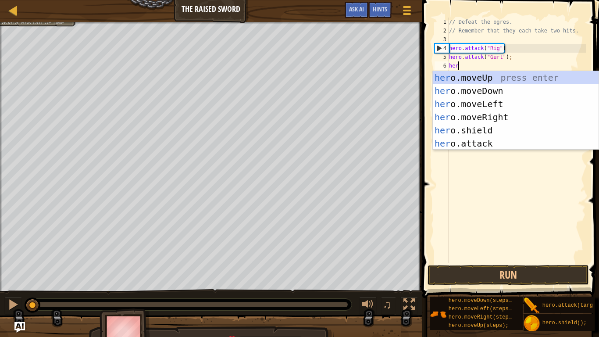
scroll to position [4, 1]
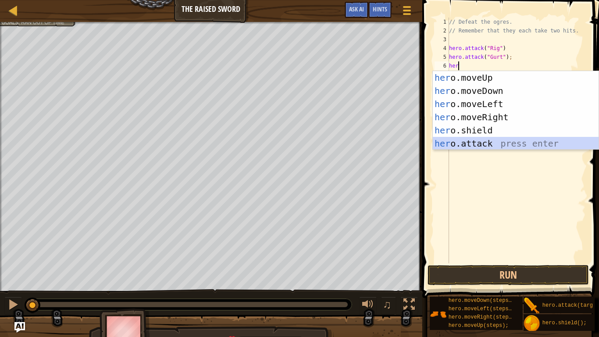
click at [482, 145] on div "her o.moveUp press enter her o.moveDown press enter her o.moveLeft press enter …" at bounding box center [516, 123] width 166 height 105
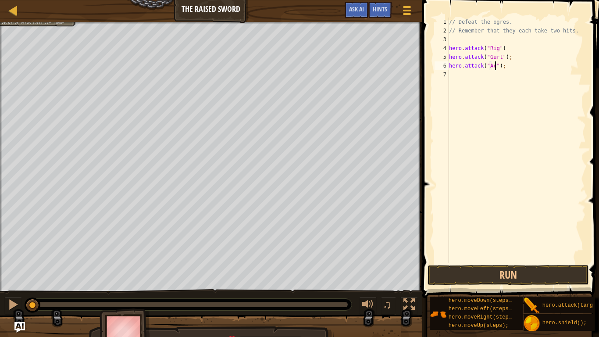
scroll to position [4, 7]
click at [492, 272] on button "Run" at bounding box center [507, 275] width 161 height 20
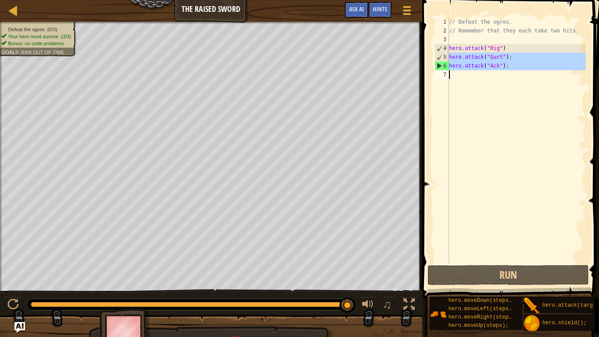
drag, startPoint x: 448, startPoint y: 57, endPoint x: 511, endPoint y: 72, distance: 64.5
click at [511, 72] on div "hero.attack("Ack"); 1 2 3 4 5 6 7 // Defeat the ogres. // Remember that they ea…" at bounding box center [509, 140] width 153 height 245
type textarea "]"
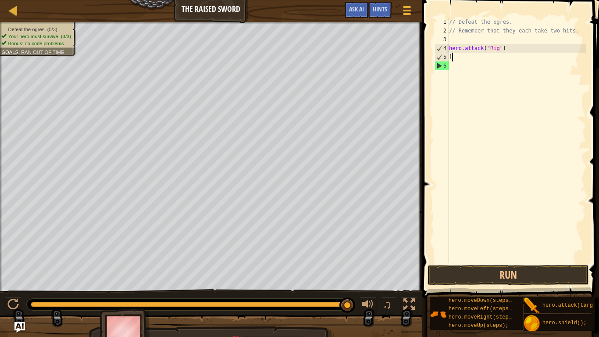
scroll to position [4, 0]
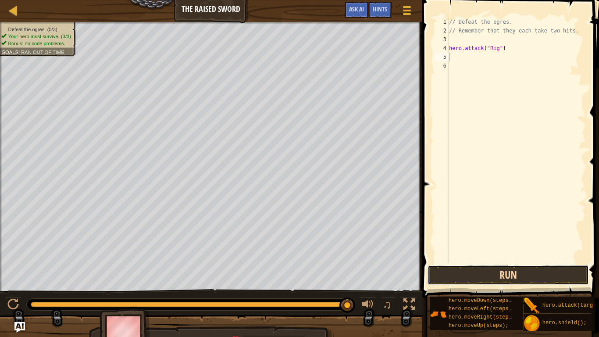
click at [504, 272] on button "Run" at bounding box center [507, 275] width 161 height 20
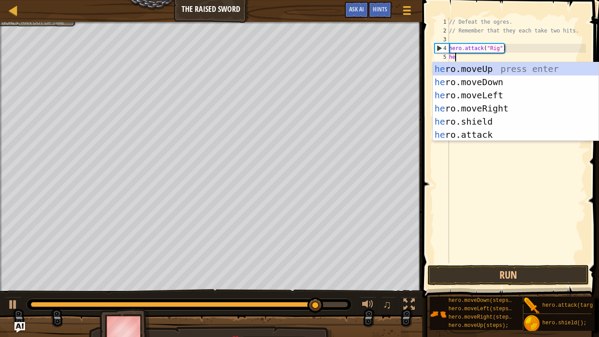
scroll to position [4, 1]
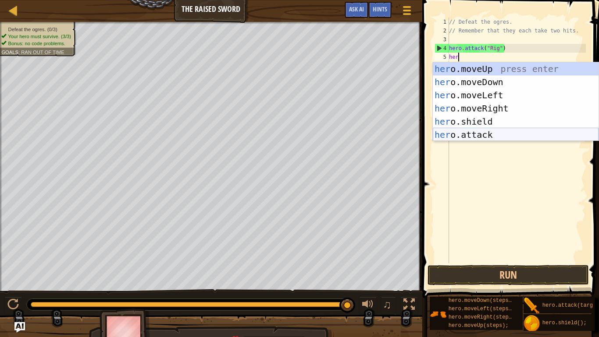
click at [461, 139] on div "her o.moveUp press enter her o.moveDown press enter her o.moveLeft press enter …" at bounding box center [516, 114] width 166 height 105
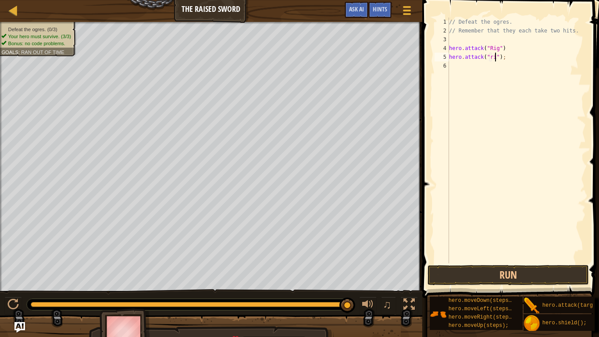
scroll to position [4, 7]
type textarea "hero.attack("Rig");"
click at [481, 67] on div "// Defeat the ogres. // Remember that they each take two hits. hero . attack ( …" at bounding box center [516, 149] width 138 height 263
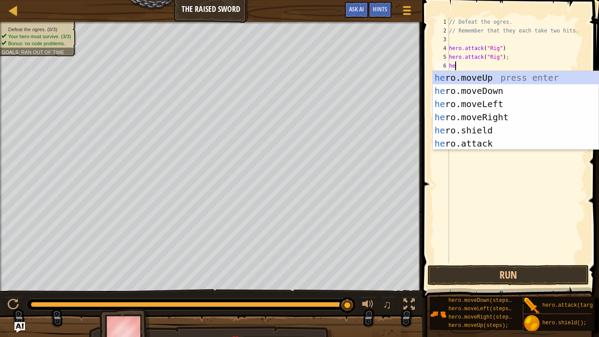
scroll to position [4, 1]
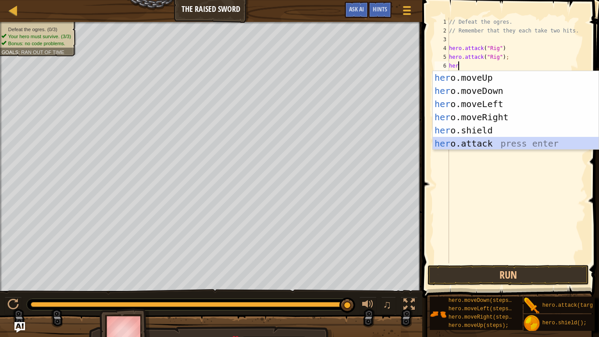
click at [486, 143] on div "her o.moveUp press enter her o.moveDown press enter her o.moveLeft press enter …" at bounding box center [516, 123] width 166 height 105
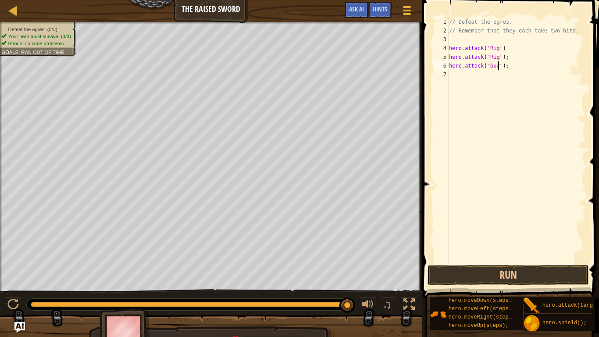
scroll to position [4, 7]
click at [463, 69] on div "// Defeat the ogres. // Remember that they each take two hits. hero . attack ( …" at bounding box center [516, 149] width 138 height 263
type textarea "hero.attack("Gurt");"
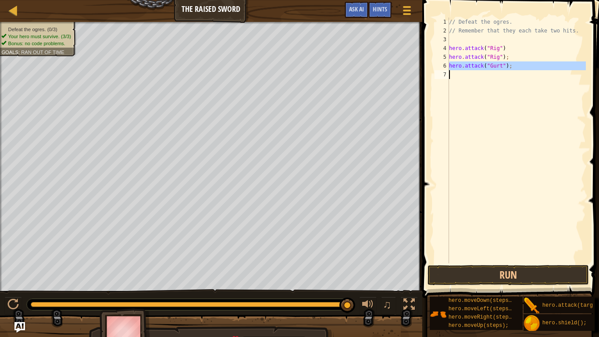
click at [454, 73] on div "// Defeat the ogres. // Remember that they each take two hits. hero . attack ( …" at bounding box center [516, 140] width 138 height 245
paste textarea "h"
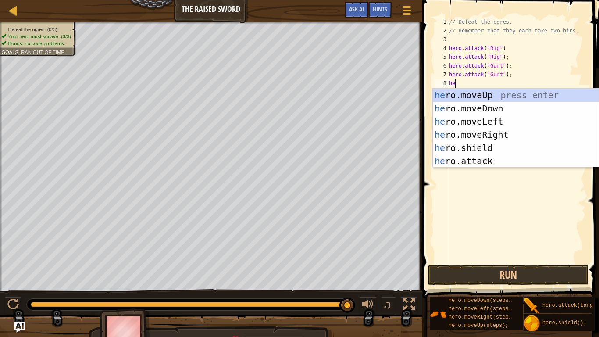
scroll to position [4, 1]
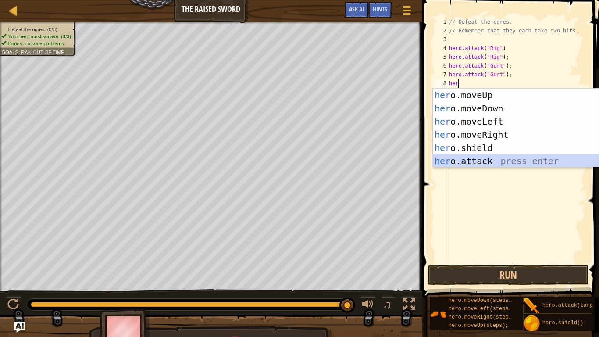
click at [463, 160] on div "her o.moveUp press enter her o.moveDown press enter her o.moveLeft press enter …" at bounding box center [516, 141] width 166 height 105
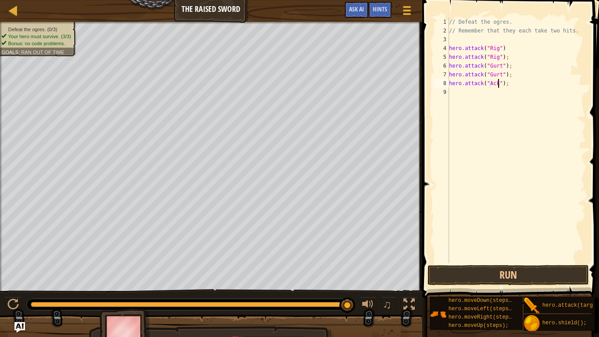
scroll to position [4, 7]
click at [473, 86] on div "// Defeat the ogres. // Remember that they each take two hits. hero . attack ( …" at bounding box center [516, 149] width 138 height 263
click at [474, 86] on div "// Defeat the ogres. // Remember that they each take two hits. hero . attack ( …" at bounding box center [516, 149] width 138 height 263
click at [474, 86] on div "// Defeat the ogres. // Remember that they each take two hits. hero . attack ( …" at bounding box center [516, 140] width 138 height 245
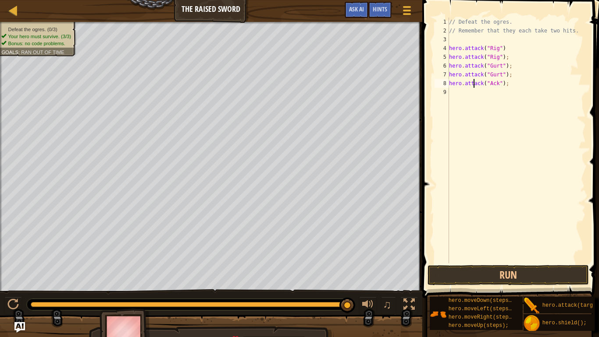
click at [474, 86] on div "// Defeat the ogres. // Remember that they each take two hits. hero . attack ( …" at bounding box center [516, 149] width 138 height 263
type textarea "hero.attack("Ack");"
click at [451, 92] on div "// Defeat the ogres. // Remember that they each take two hits. hero . attack ( …" at bounding box center [516, 140] width 138 height 245
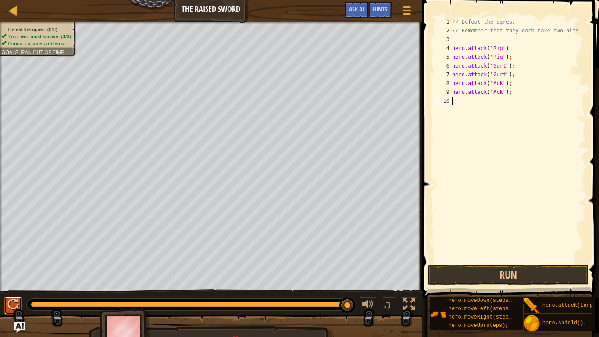
click at [17, 301] on div at bounding box center [12, 303] width 11 height 11
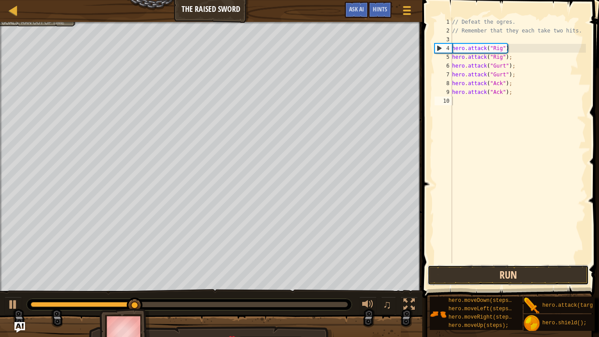
click at [500, 271] on button "Run" at bounding box center [507, 275] width 161 height 20
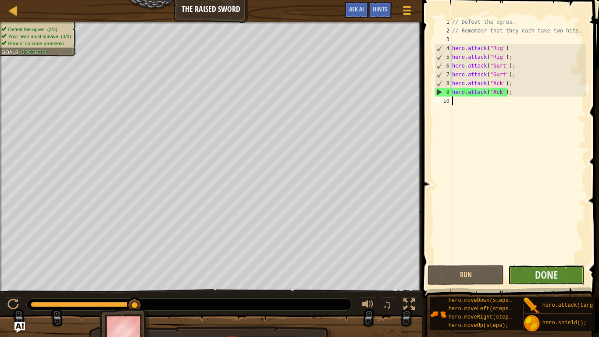
click at [526, 271] on button "Done" at bounding box center [546, 275] width 76 height 20
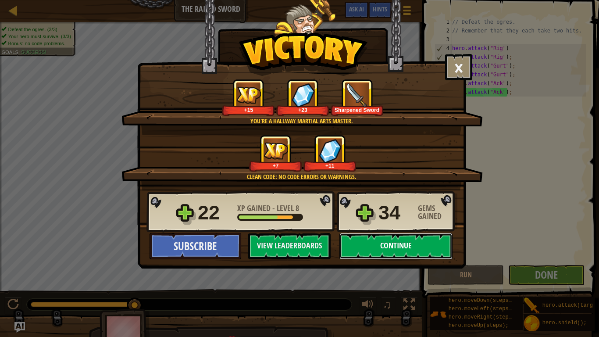
click at [362, 241] on button "Continue" at bounding box center [395, 246] width 113 height 26
